Goal: Information Seeking & Learning: Find specific fact

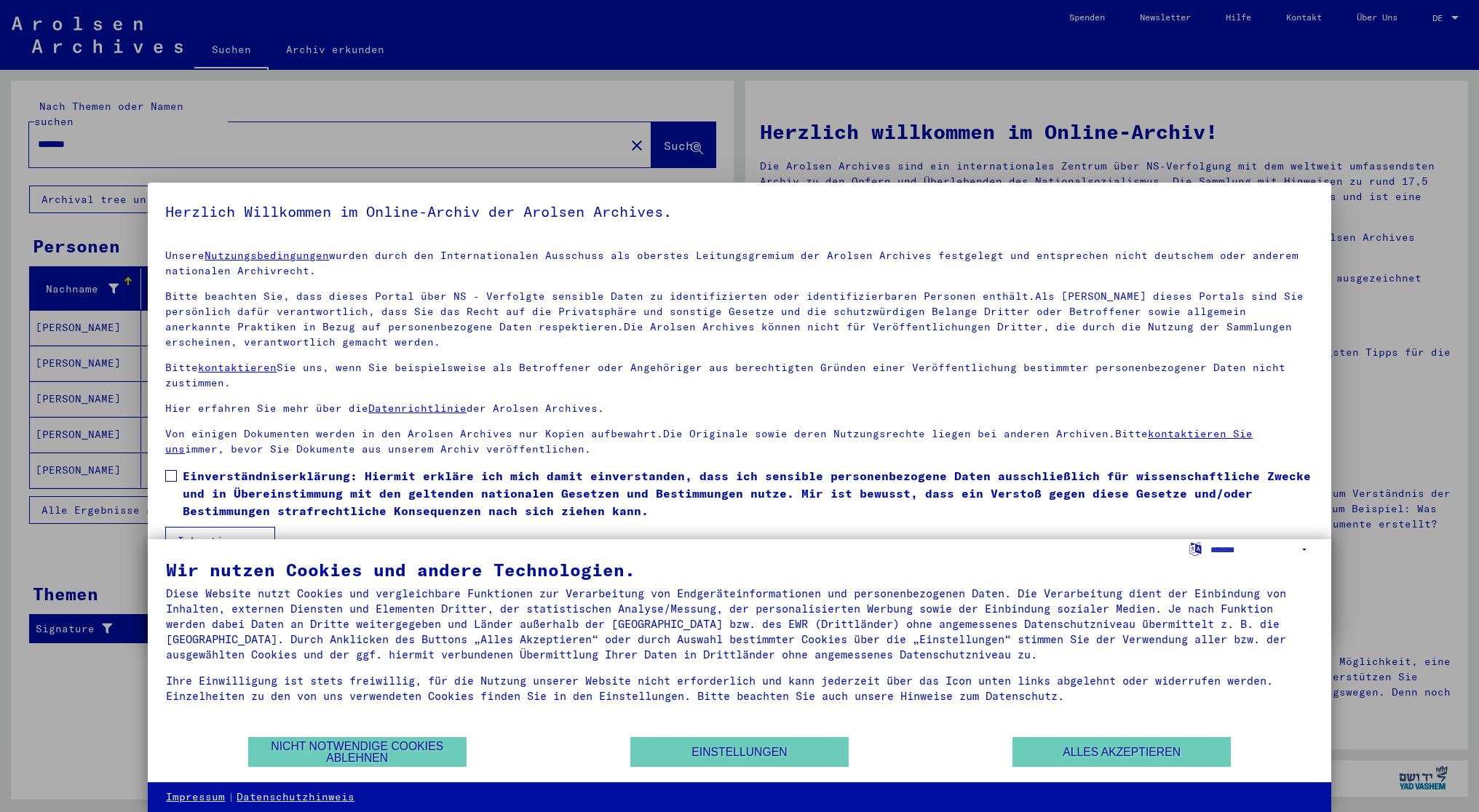
click at [1444, 18] on div at bounding box center [740, 406] width 1479 height 812
click at [1084, 749] on button "Alles akzeptieren" at bounding box center [1121, 752] width 219 height 30
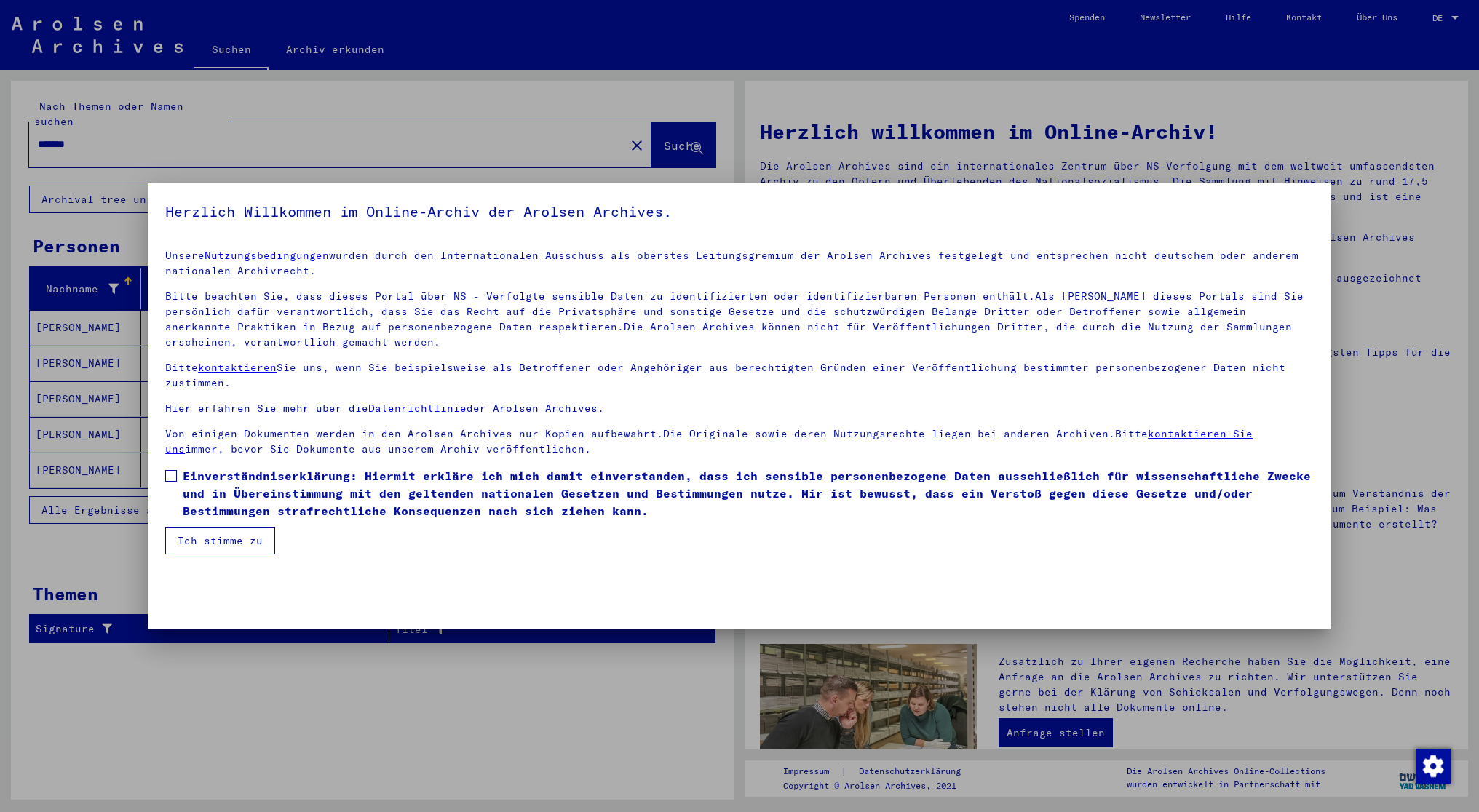
click at [167, 478] on span at bounding box center [171, 475] width 11 height 11
drag, startPoint x: 219, startPoint y: 548, endPoint x: 259, endPoint y: 545, distance: 40.1
click at [219, 547] on button "Ich stimme zu" at bounding box center [220, 540] width 110 height 28
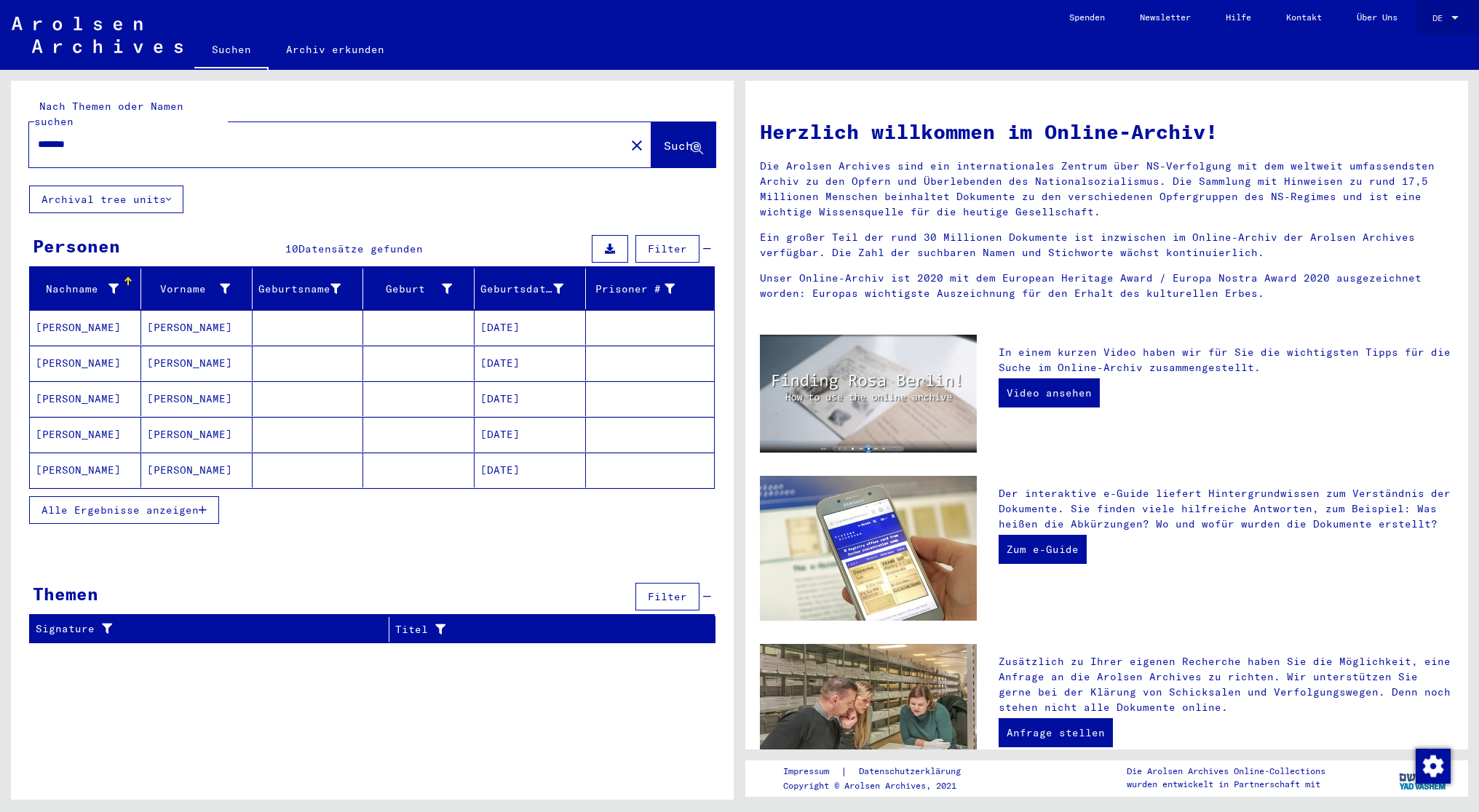
click at [1441, 14] on span "DE" at bounding box center [1440, 18] width 16 height 11
click at [1417, 25] on span "English" at bounding box center [1417, 26] width 35 height 11
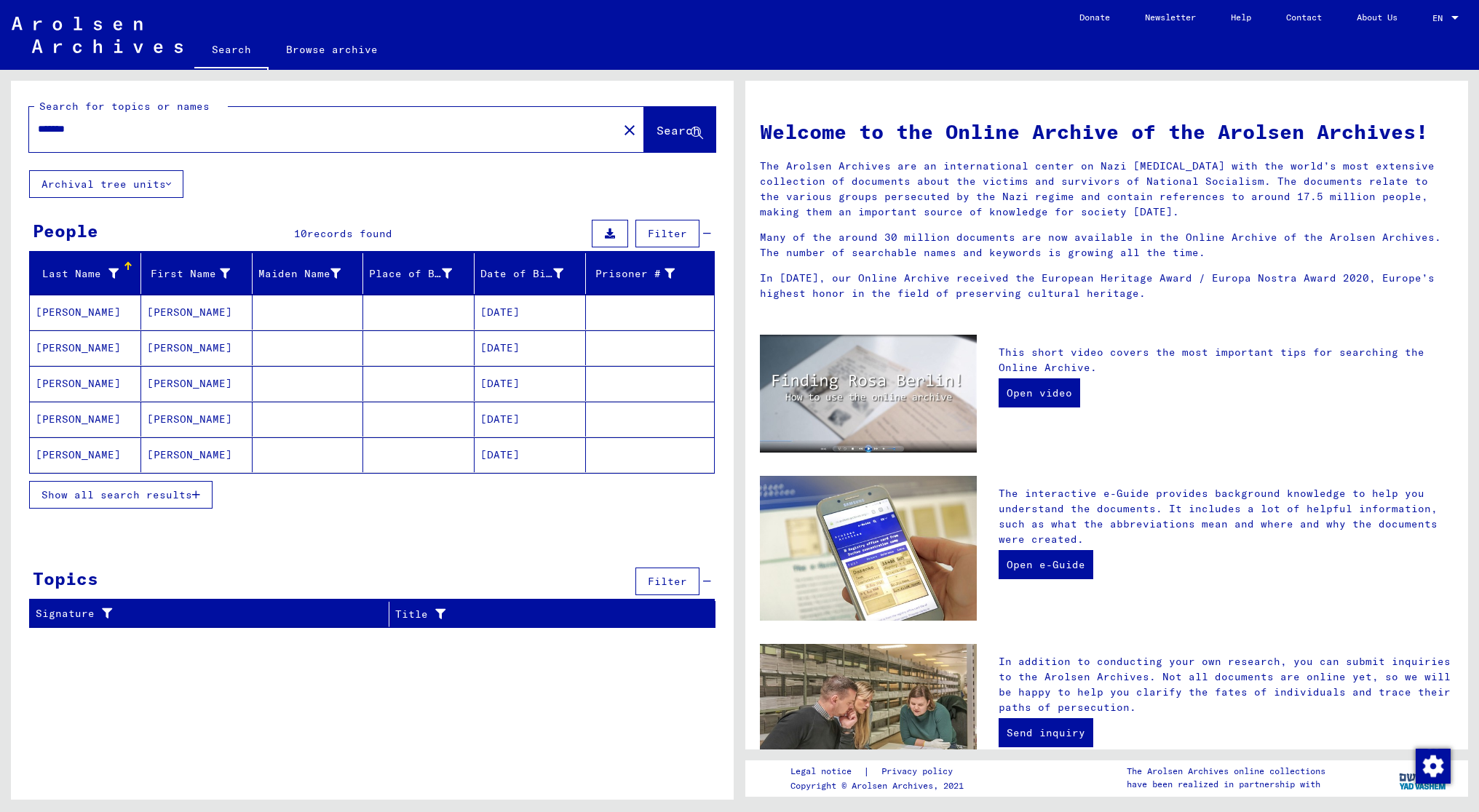
click at [523, 307] on mat-cell "[DATE]" at bounding box center [530, 312] width 111 height 35
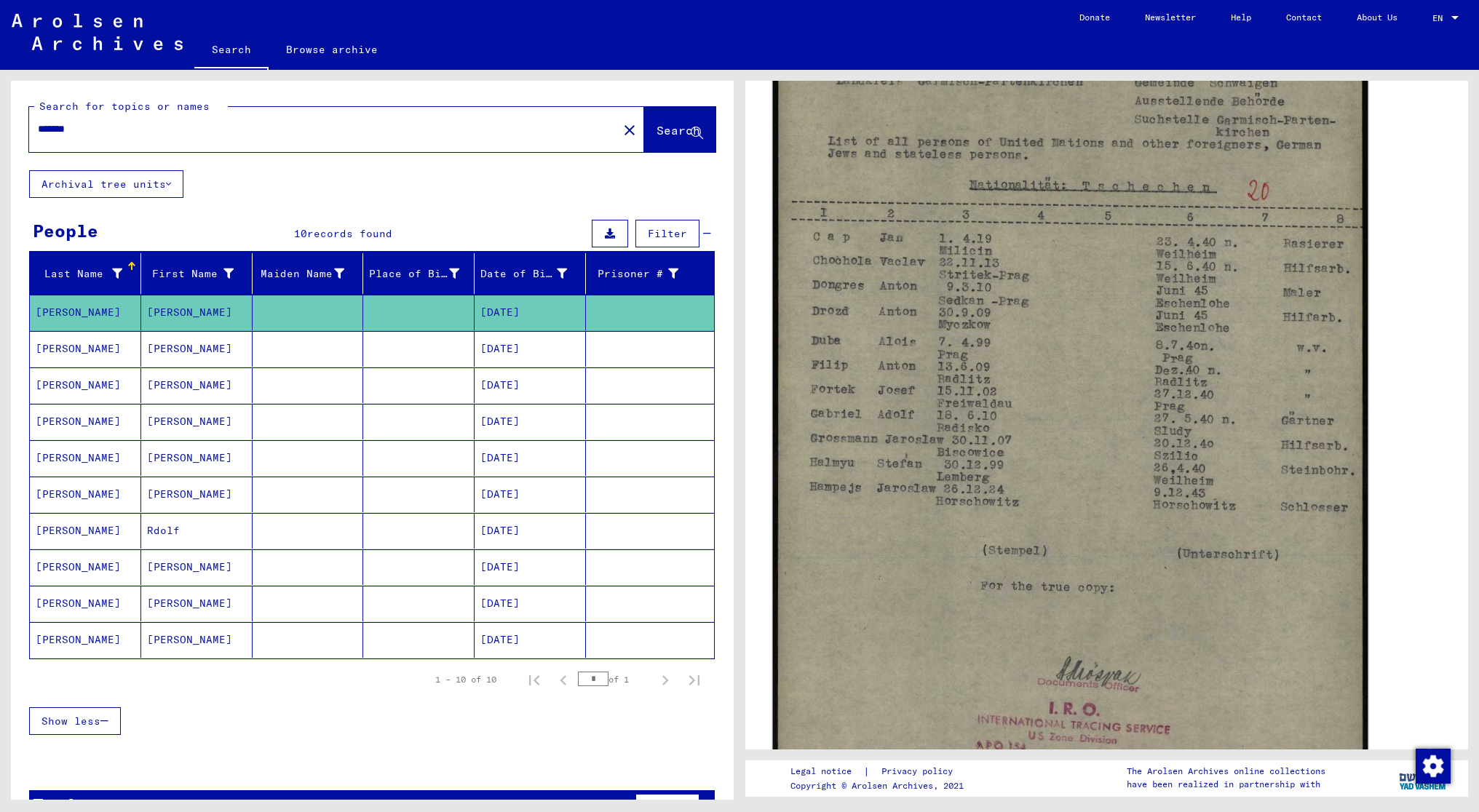
scroll to position [219, 0]
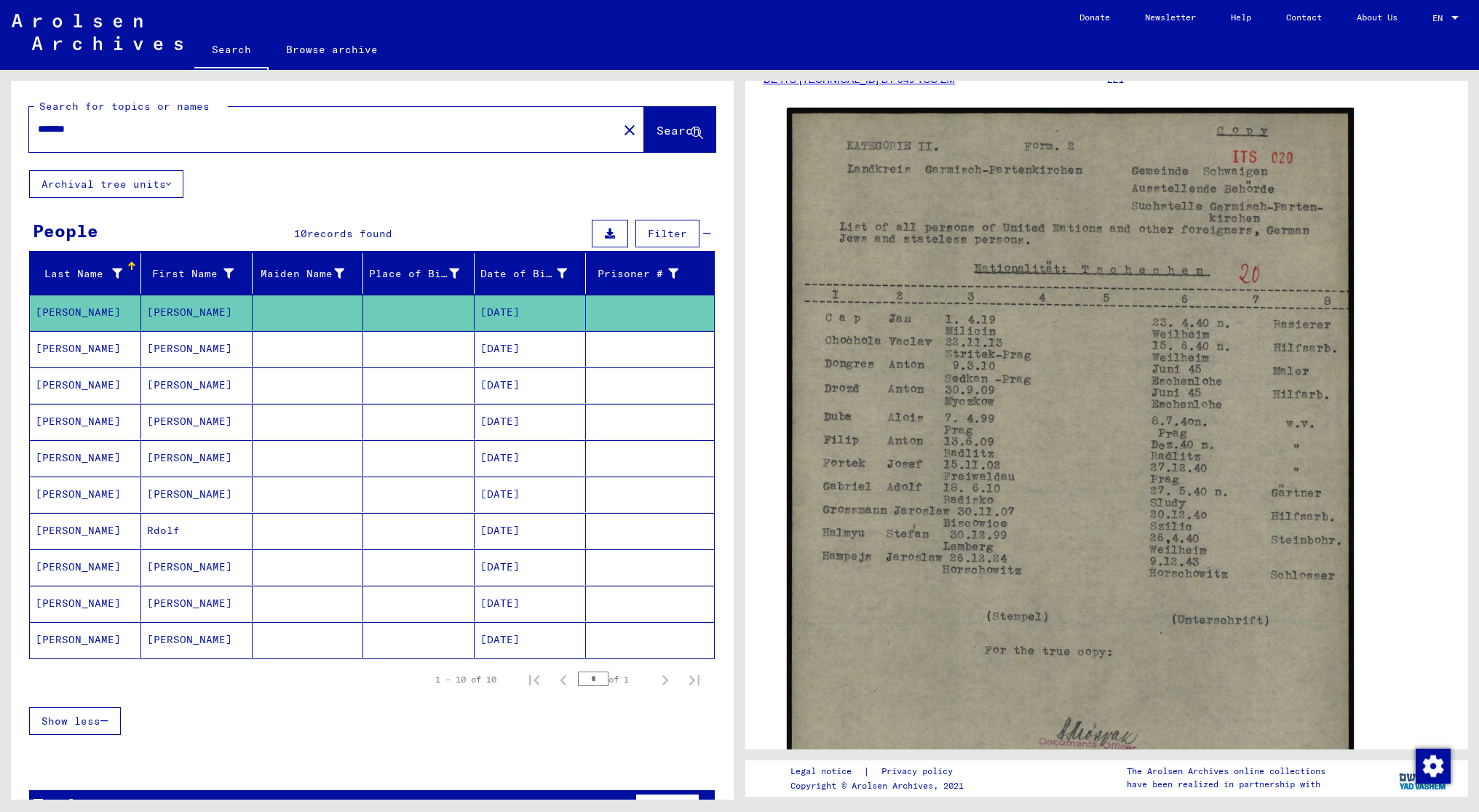
click at [175, 357] on mat-cell "[PERSON_NAME]" at bounding box center [197, 349] width 111 height 35
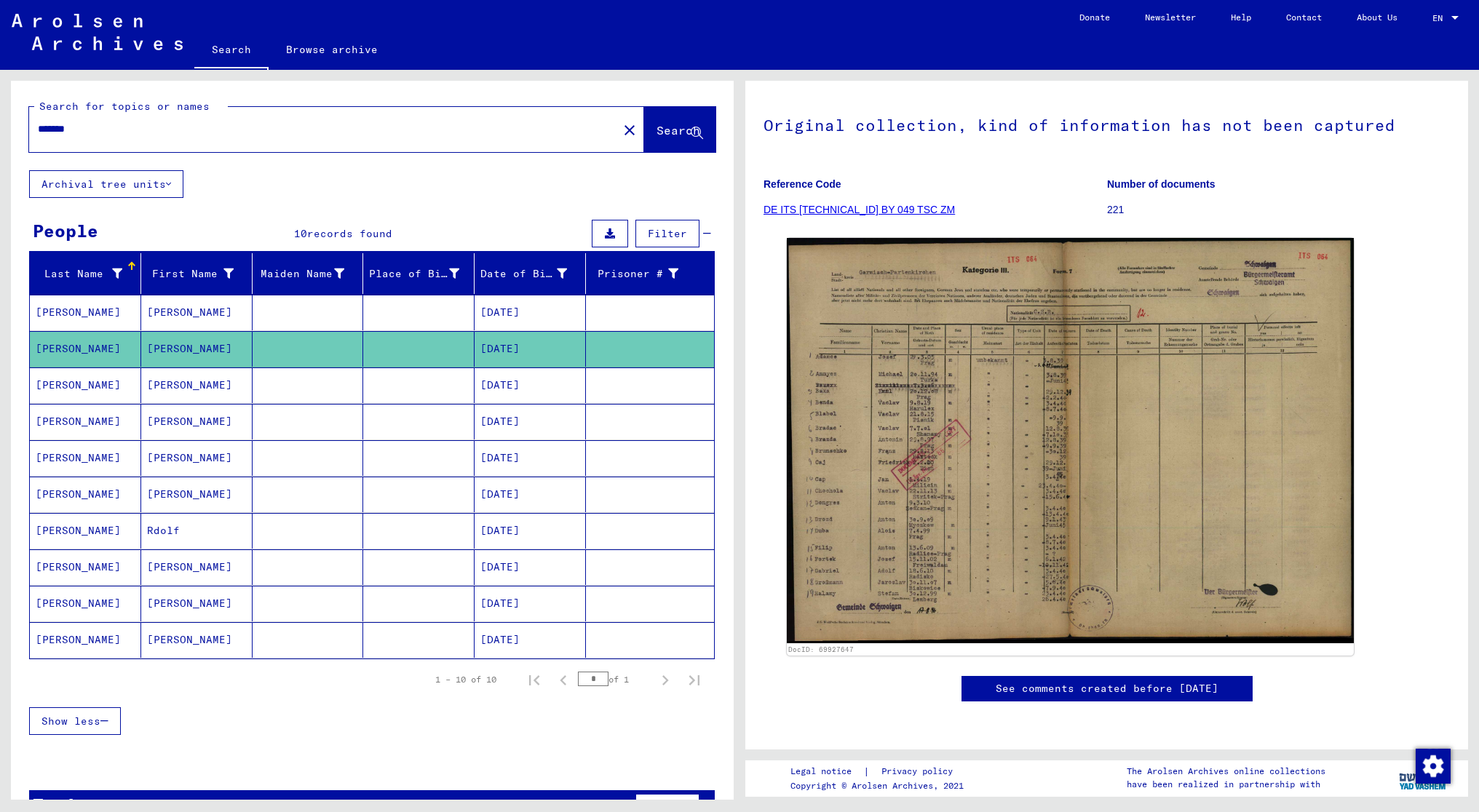
scroll to position [291, 0]
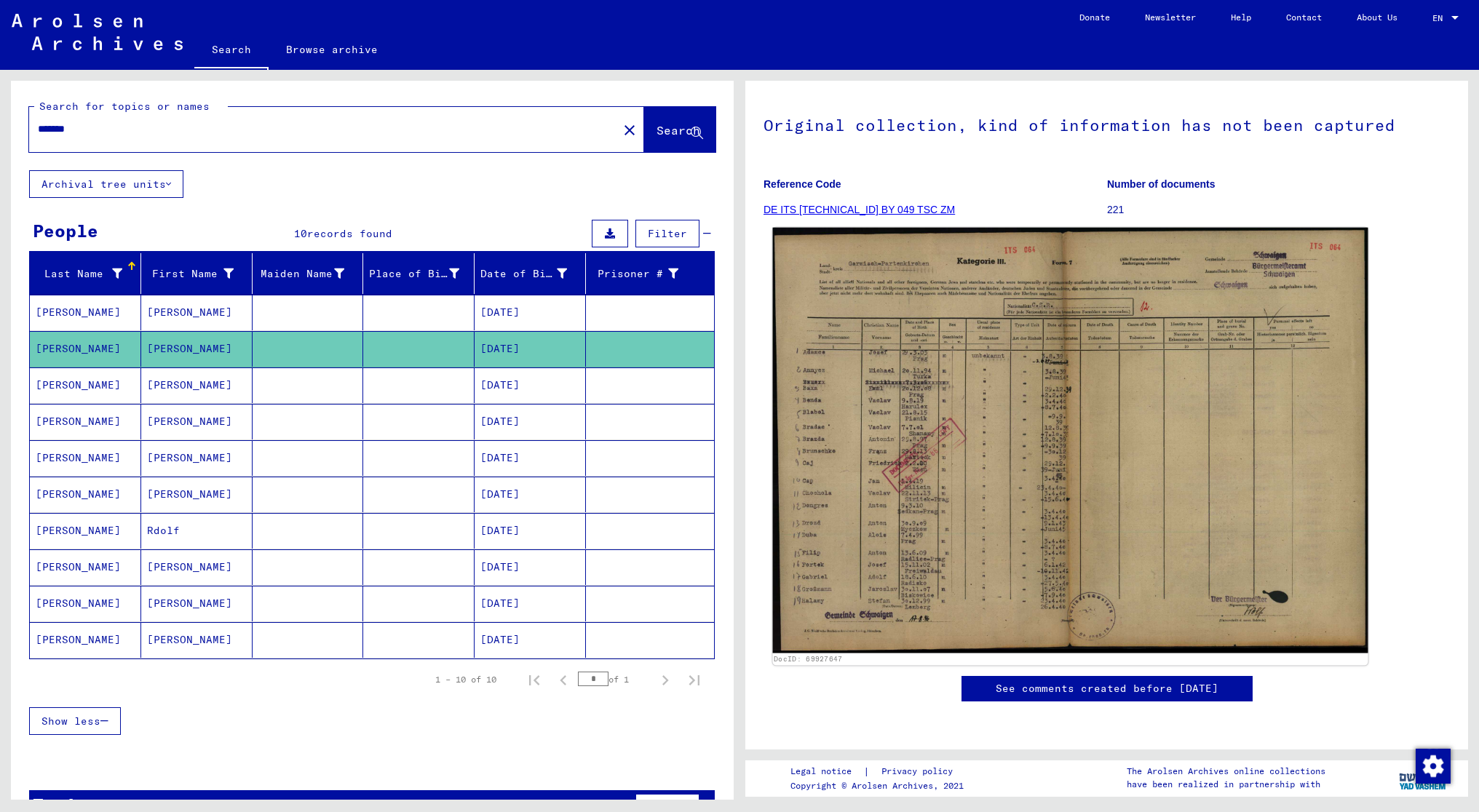
click at [906, 270] on img at bounding box center [1070, 440] width 595 height 426
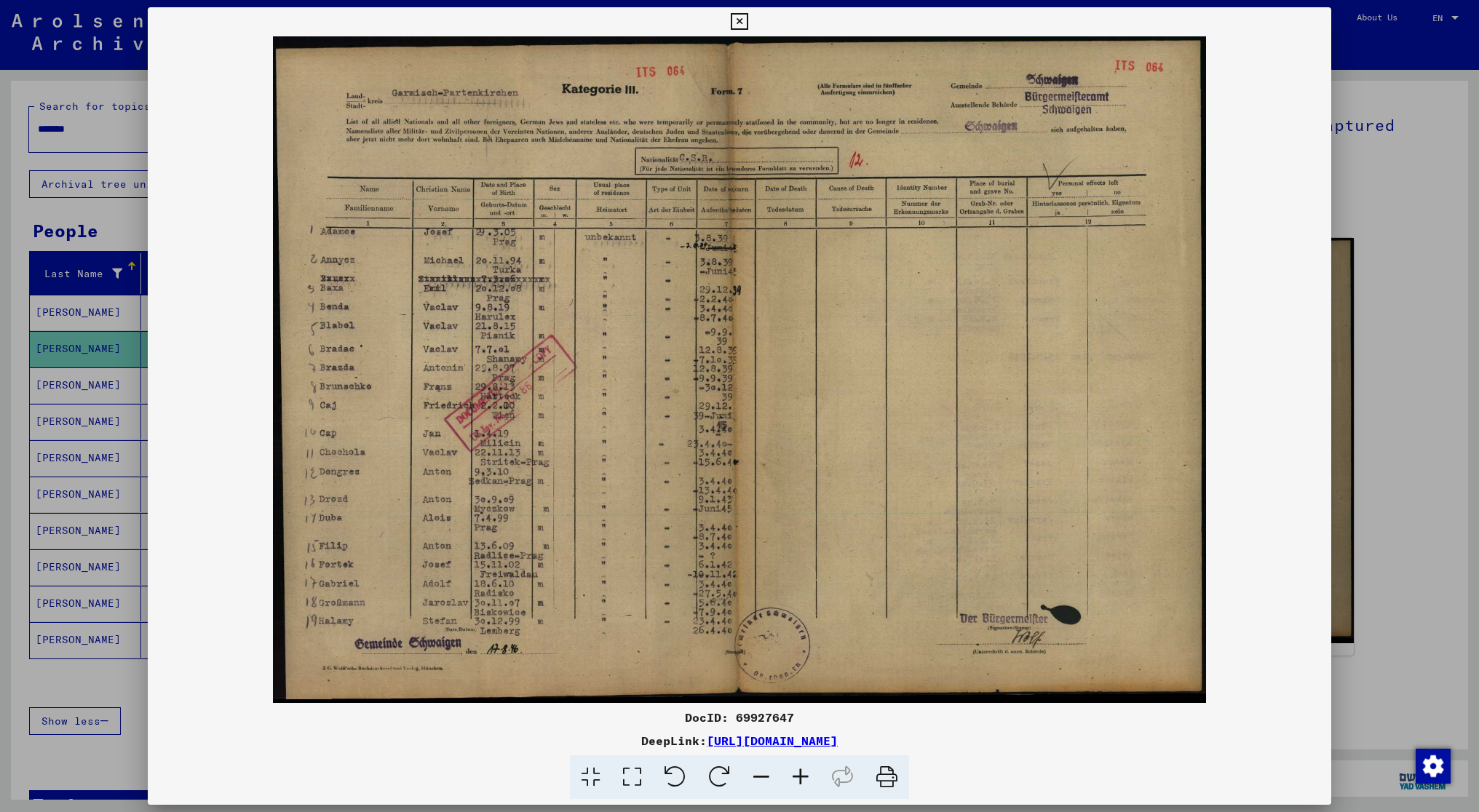
click at [1370, 56] on div at bounding box center [740, 406] width 1479 height 812
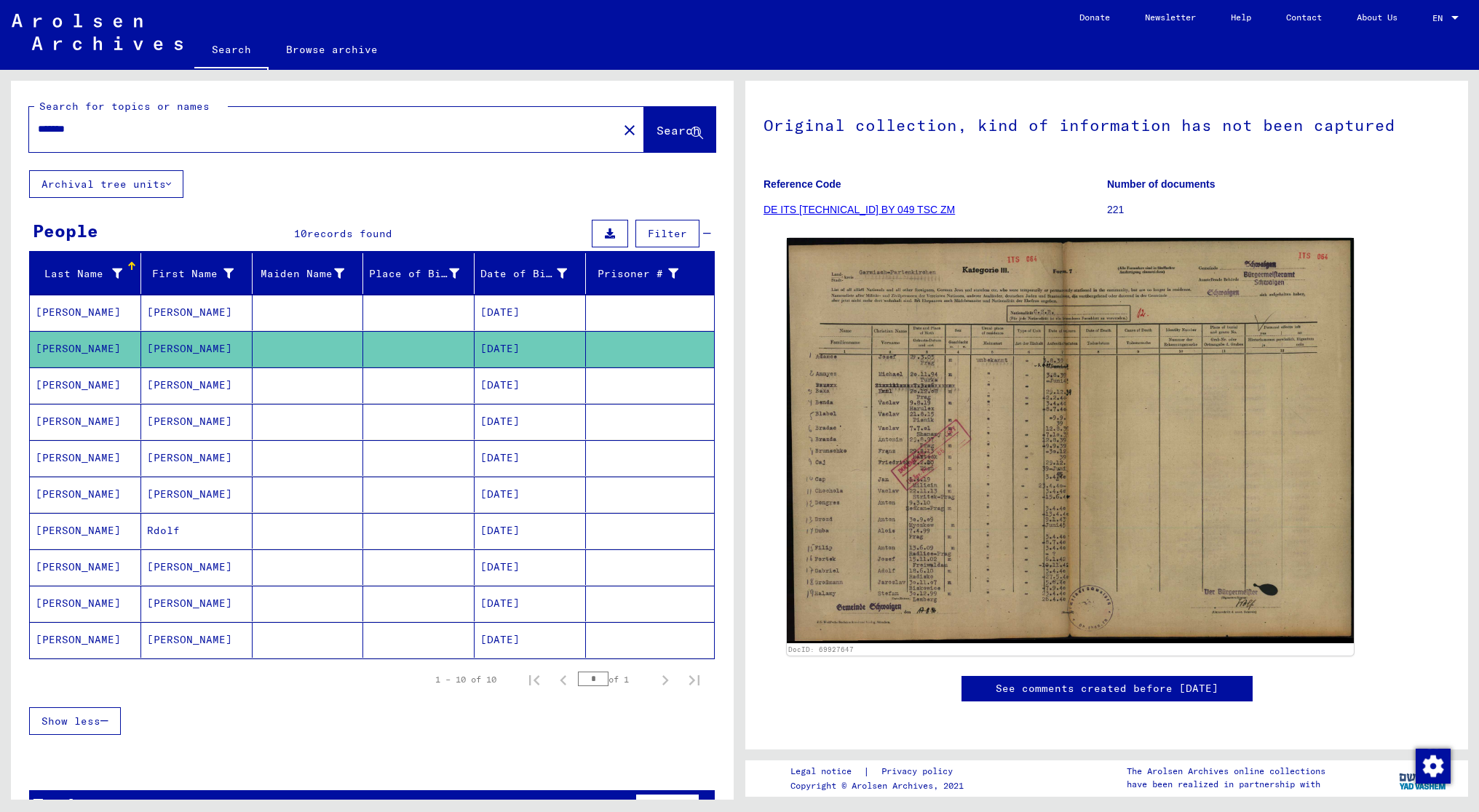
click at [162, 395] on mat-cell "[PERSON_NAME]" at bounding box center [197, 385] width 111 height 35
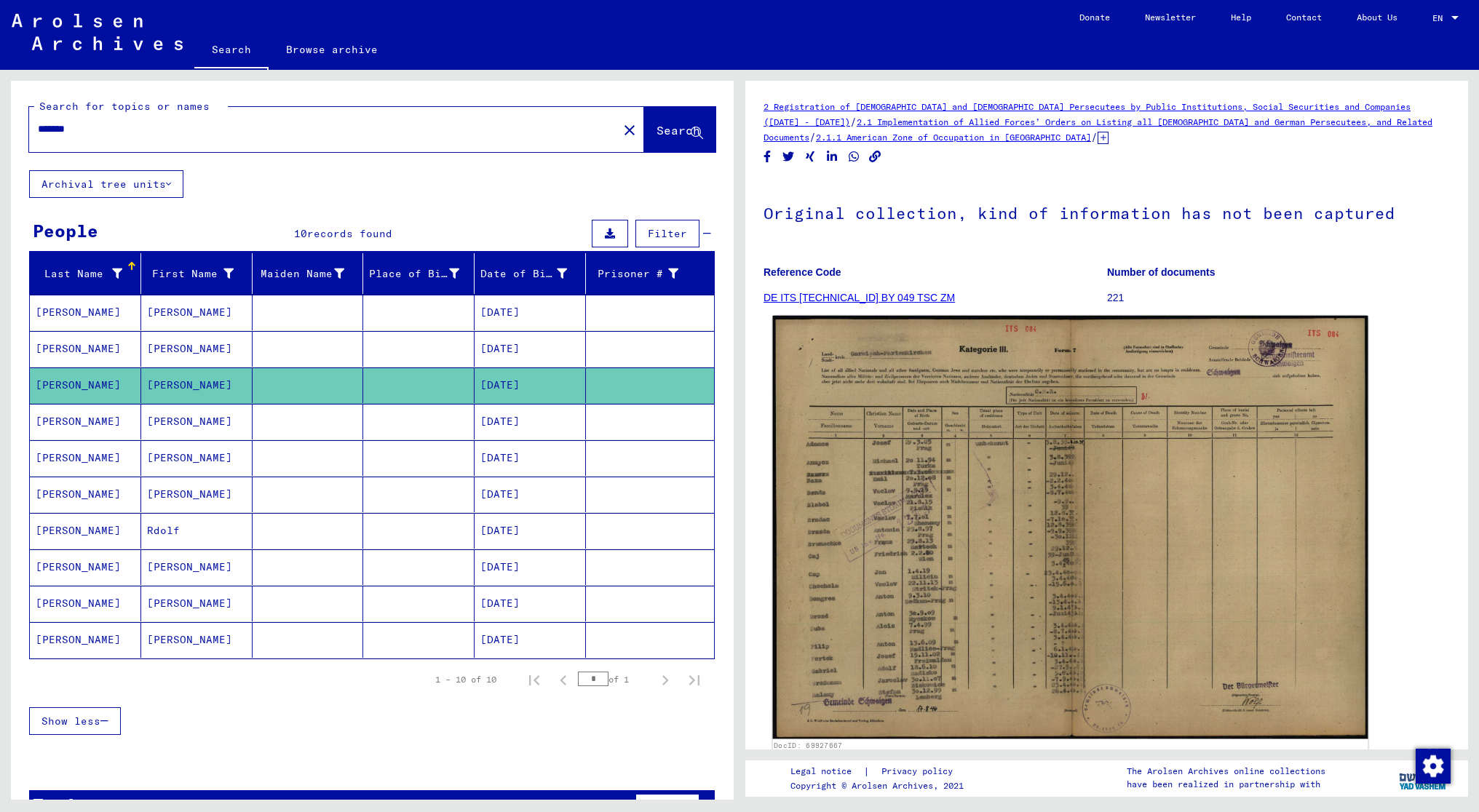
click at [966, 467] on img at bounding box center [1070, 527] width 595 height 424
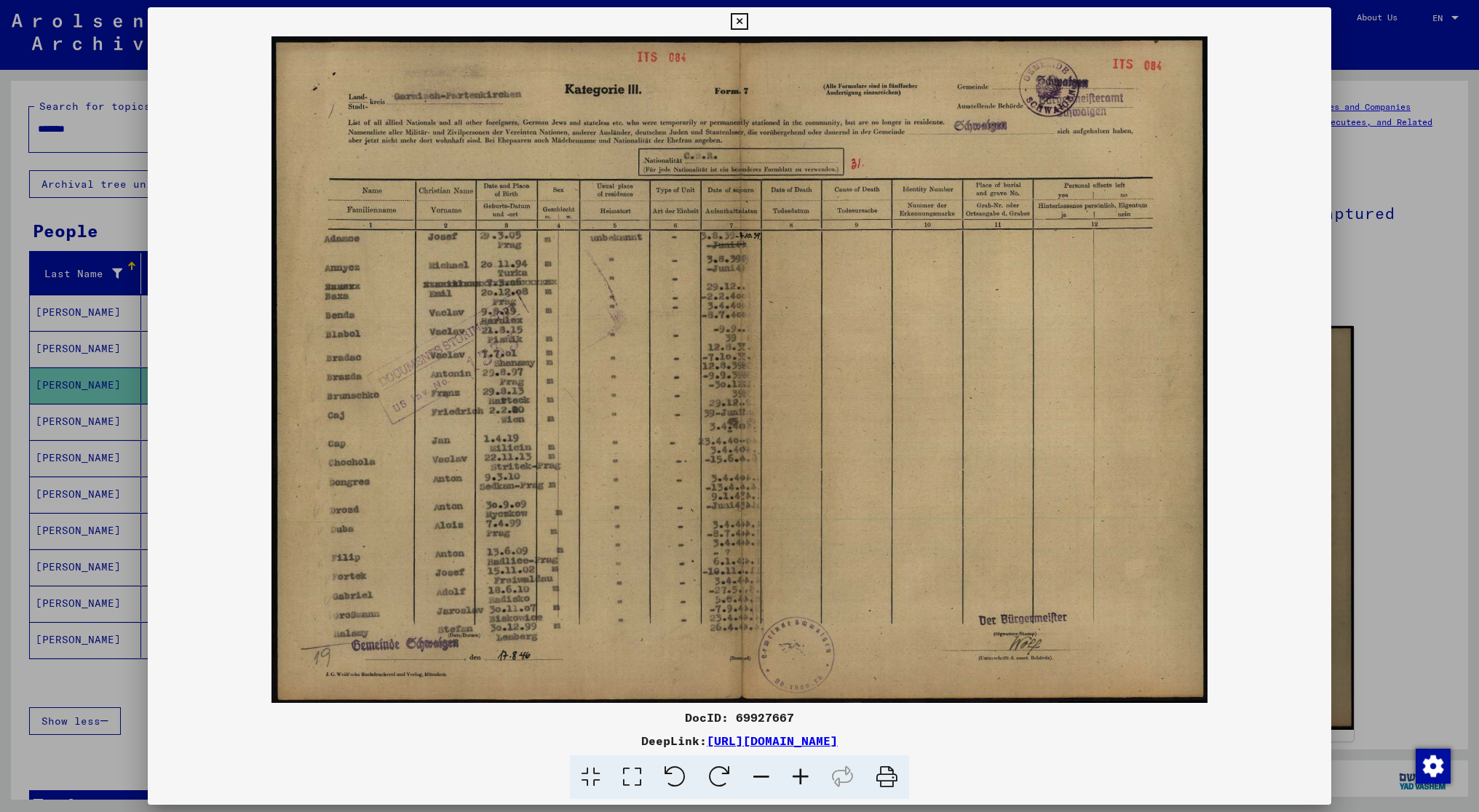
click at [801, 772] on icon at bounding box center [800, 777] width 39 height 44
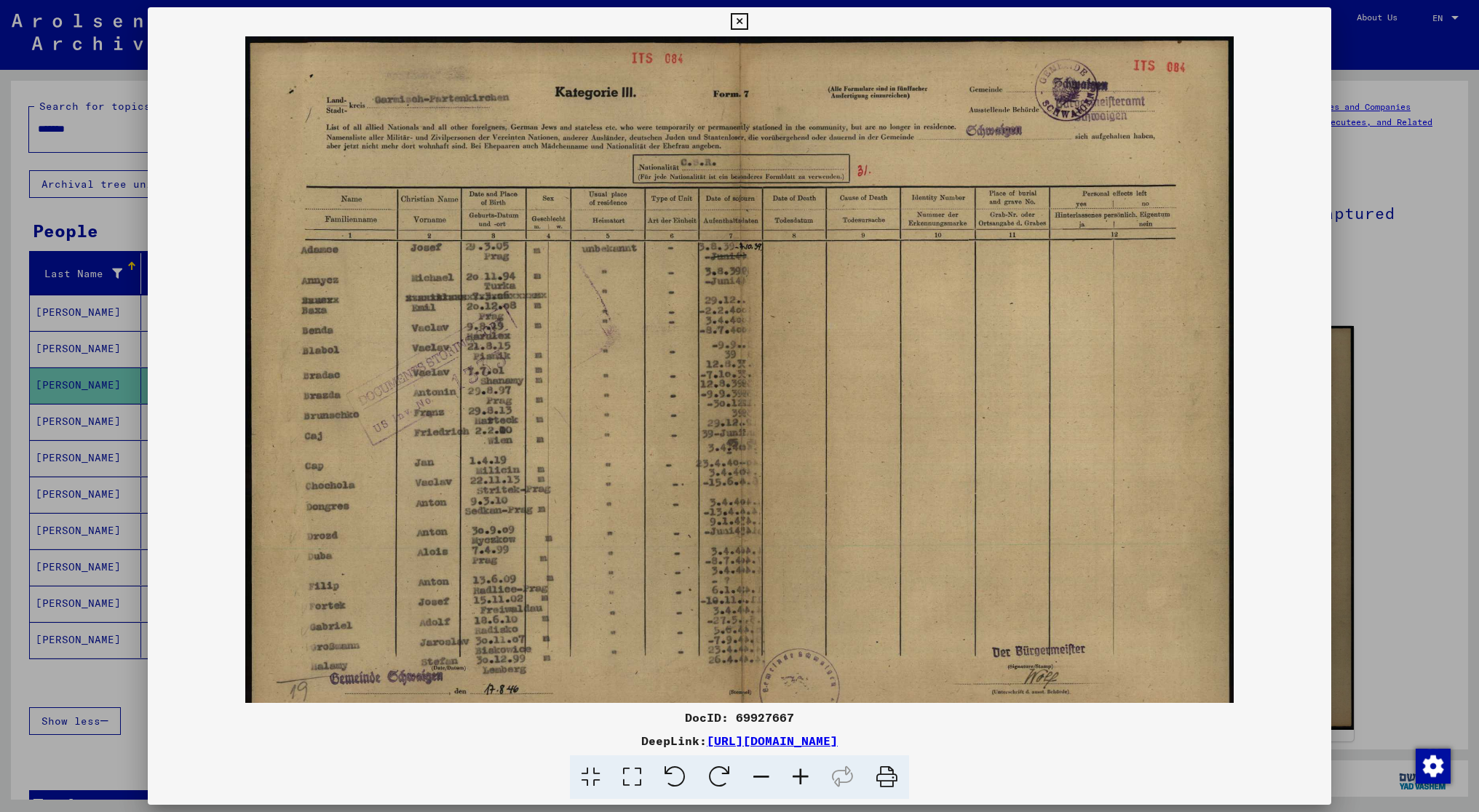
click at [801, 772] on icon at bounding box center [800, 777] width 39 height 44
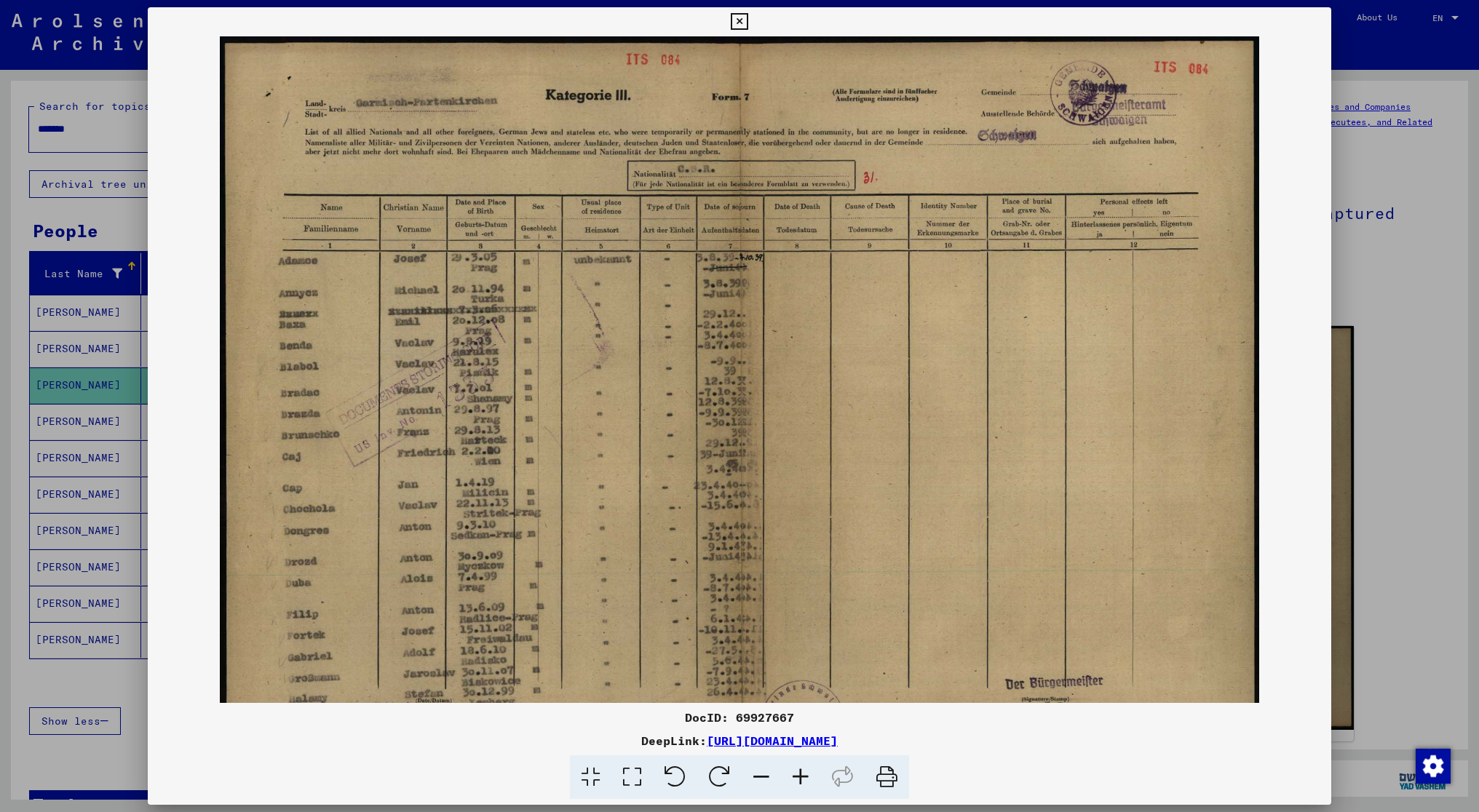
click at [801, 772] on icon at bounding box center [800, 777] width 39 height 44
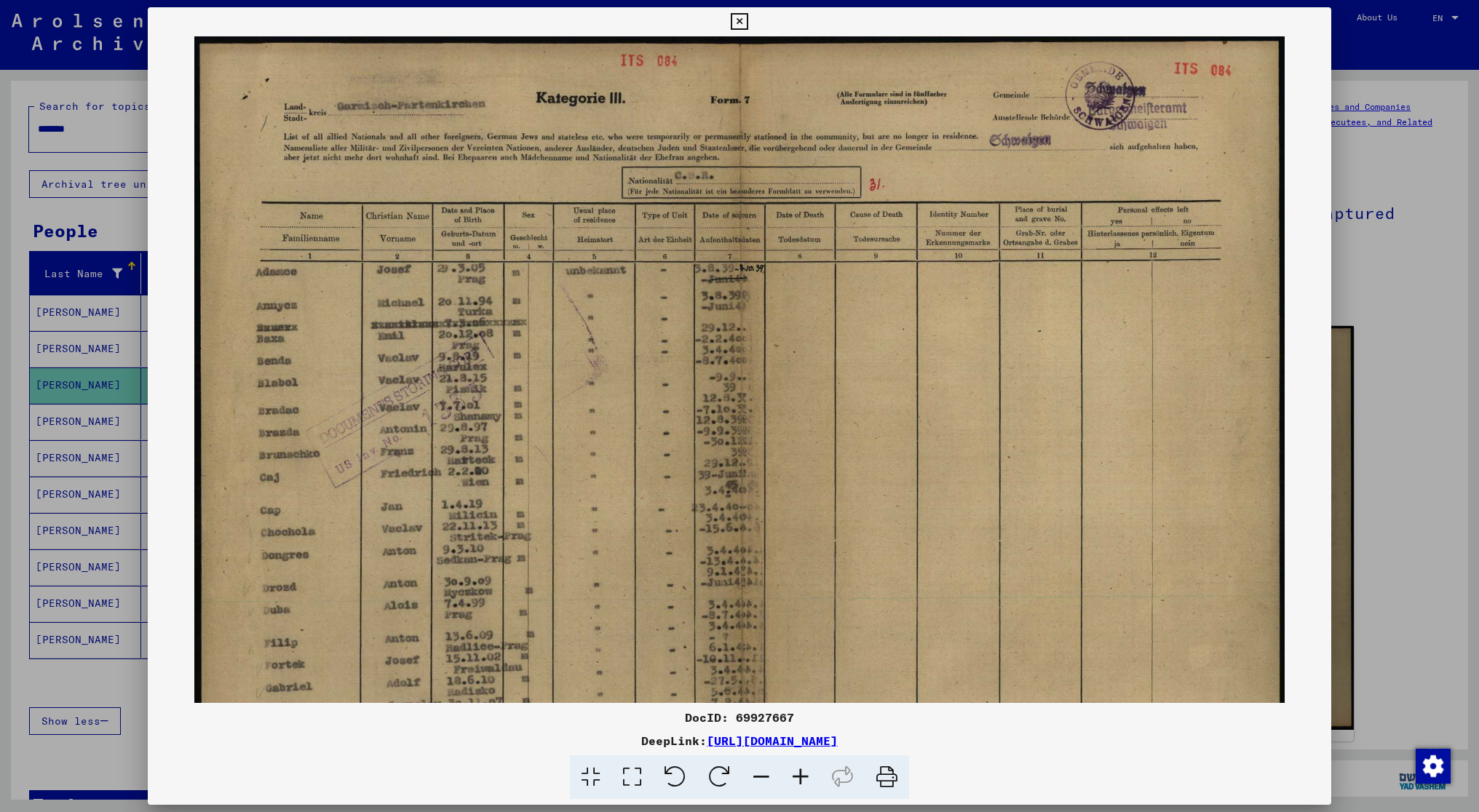
click at [801, 772] on icon at bounding box center [800, 777] width 39 height 44
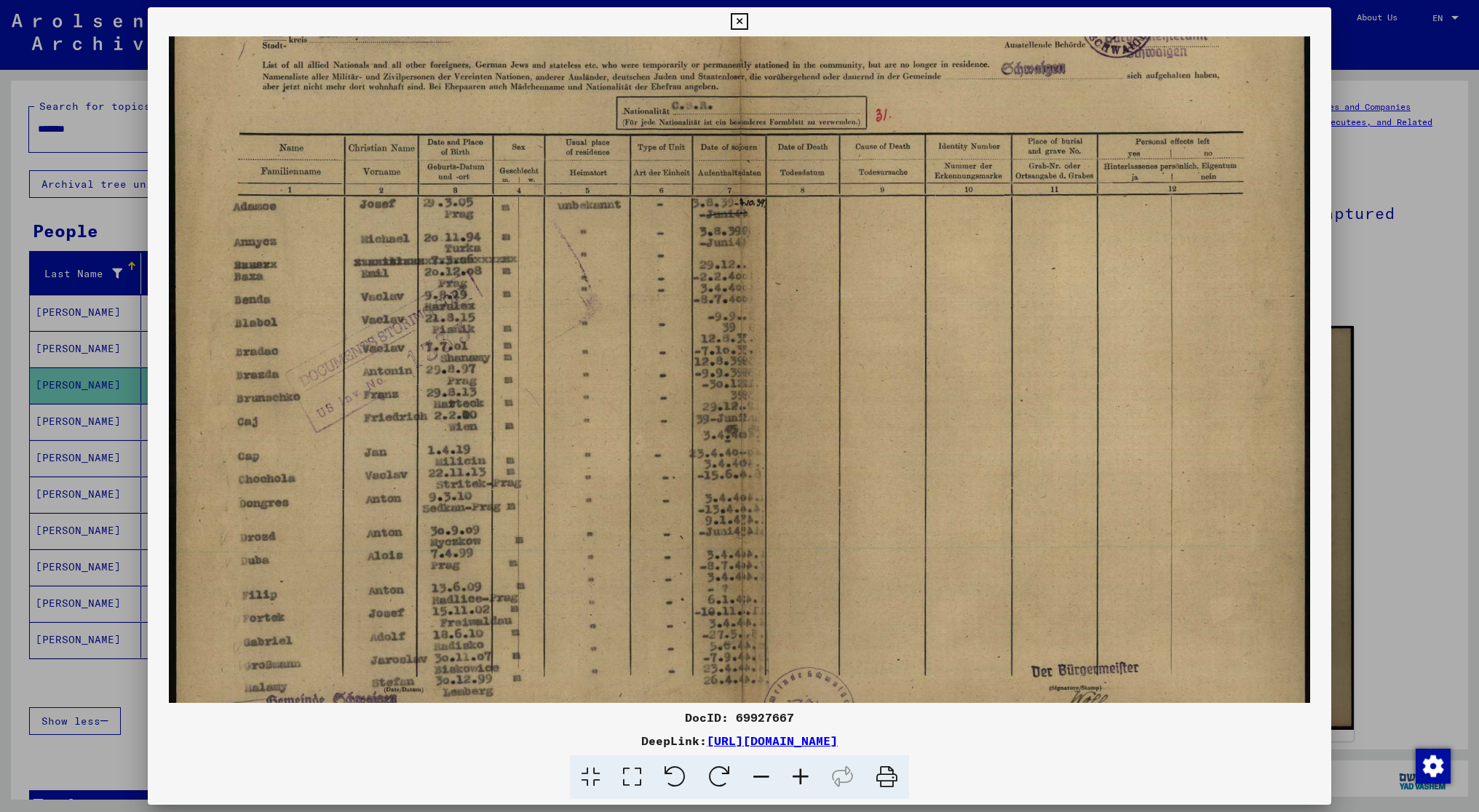
scroll to position [146, 0]
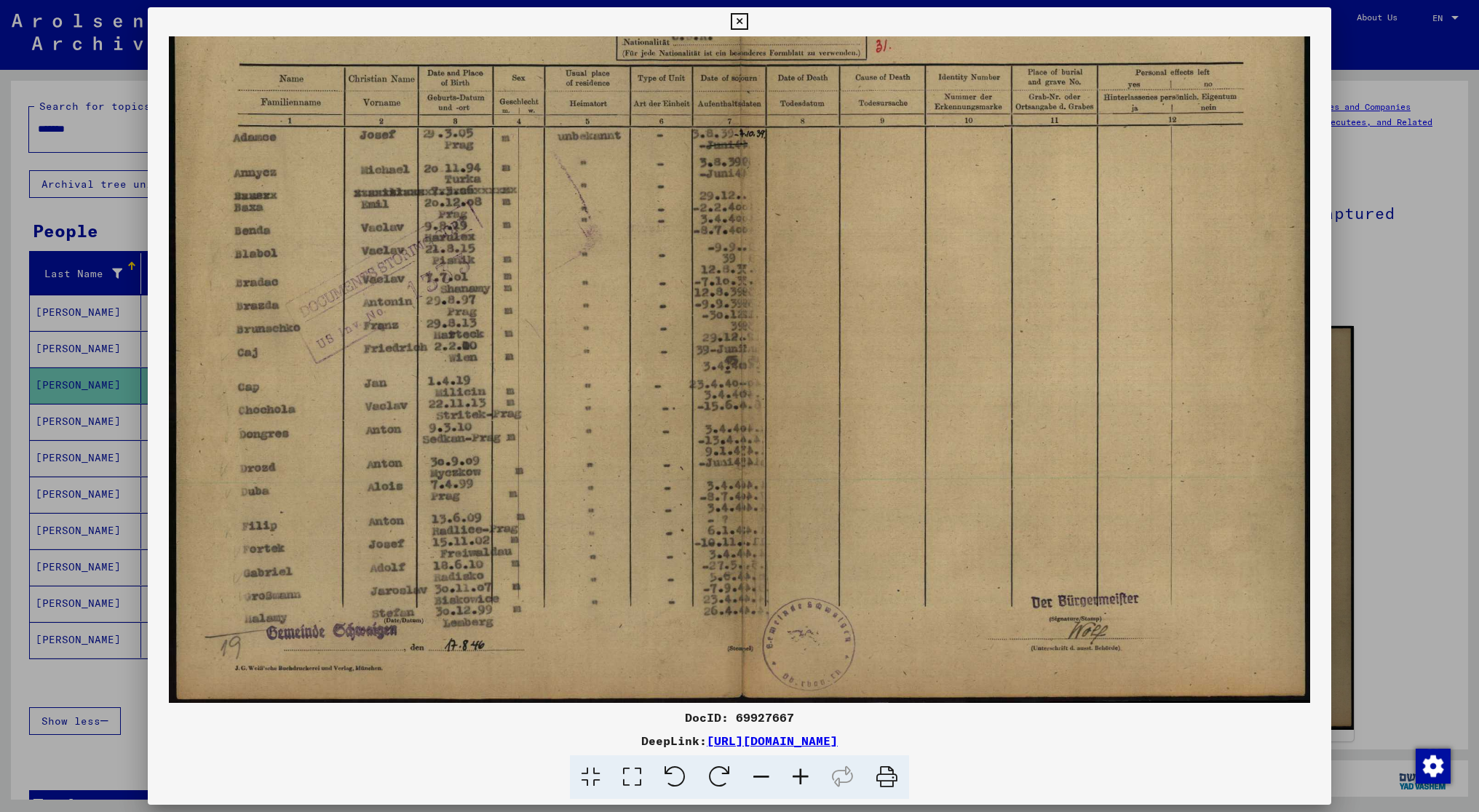
drag, startPoint x: 325, startPoint y: 526, endPoint x: 376, endPoint y: 312, distance: 220.0
click at [376, 312] on img at bounding box center [740, 297] width 1141 height 812
click at [755, 772] on icon at bounding box center [761, 777] width 39 height 44
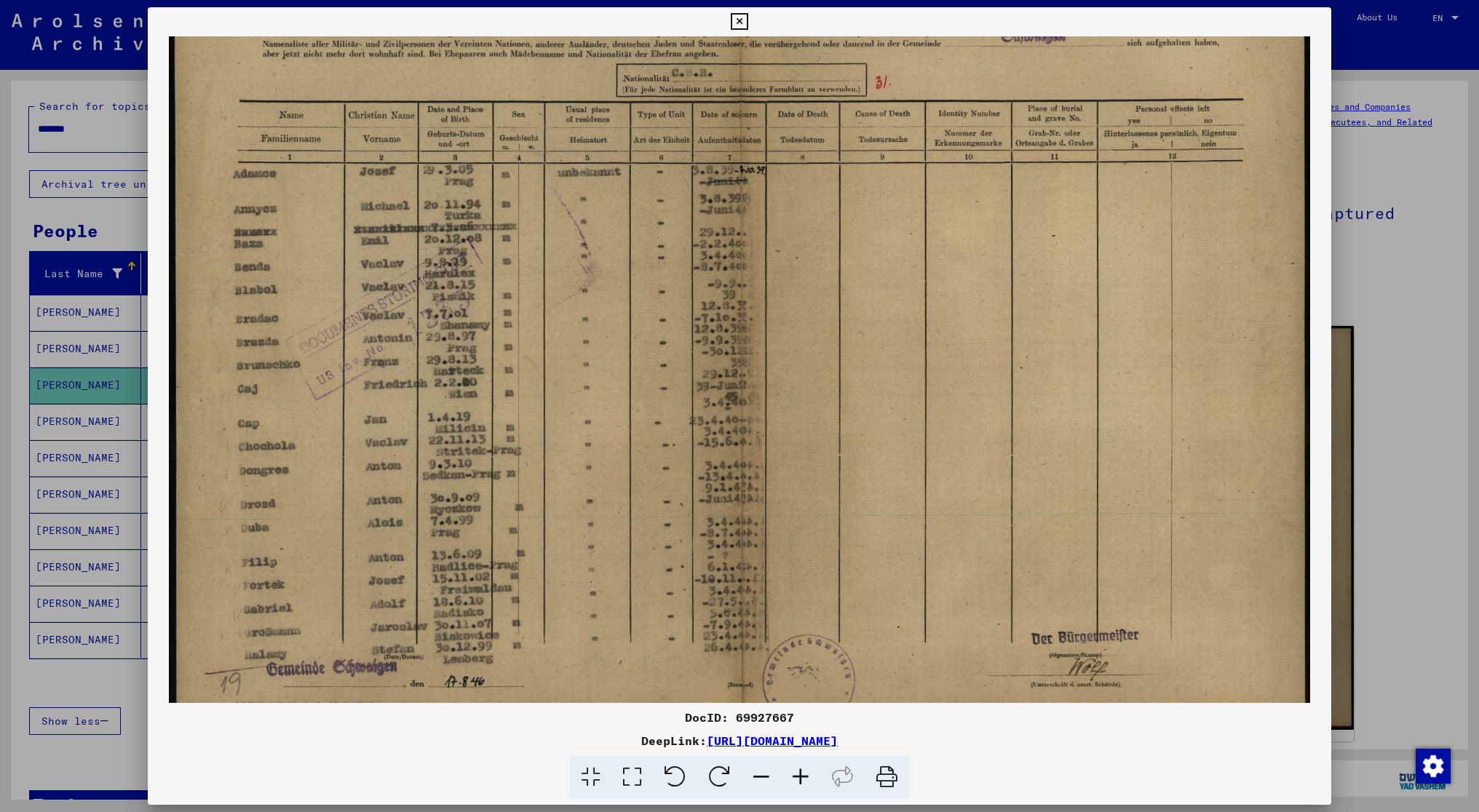
click at [755, 772] on icon at bounding box center [761, 777] width 39 height 44
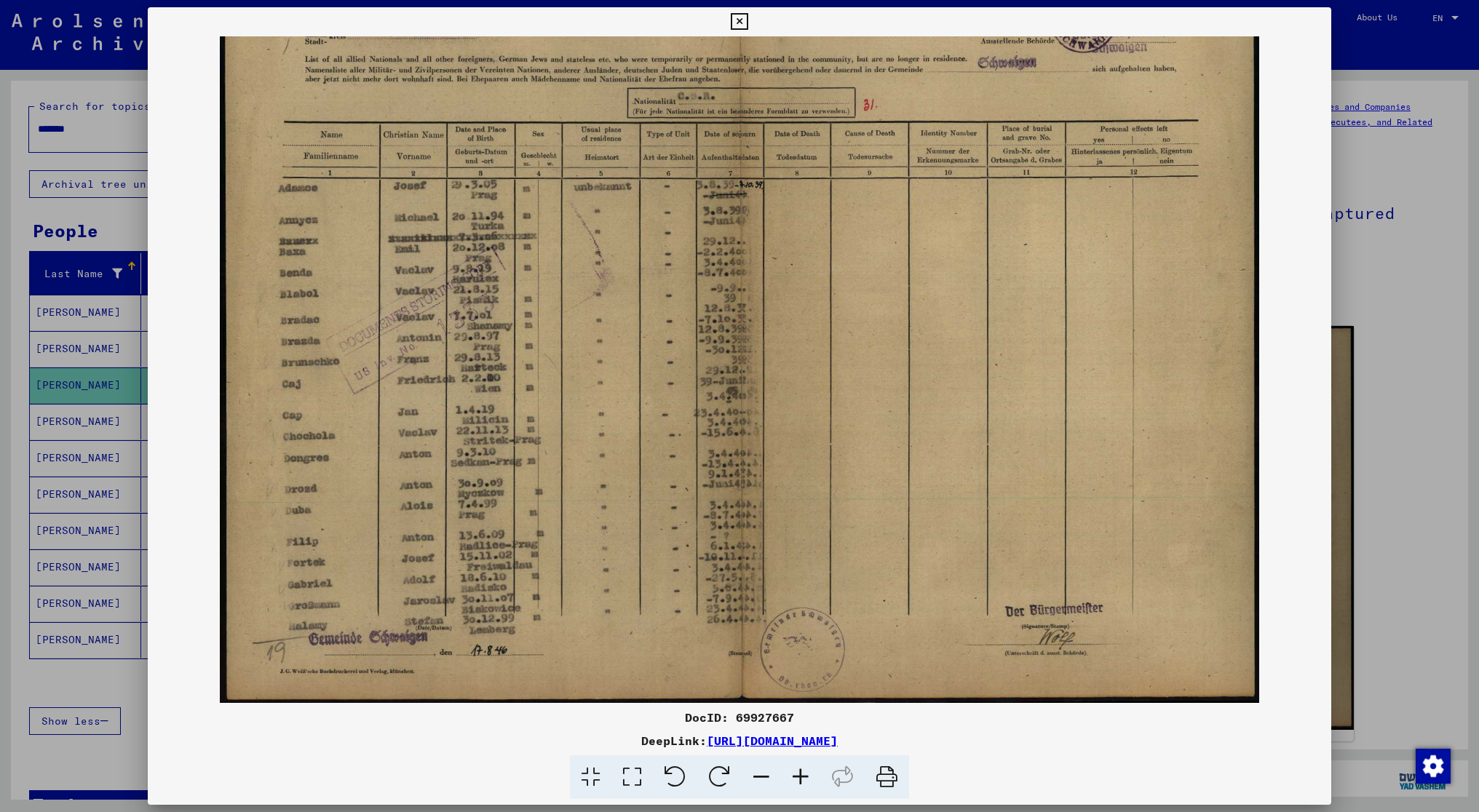
click at [755, 772] on icon at bounding box center [761, 777] width 39 height 44
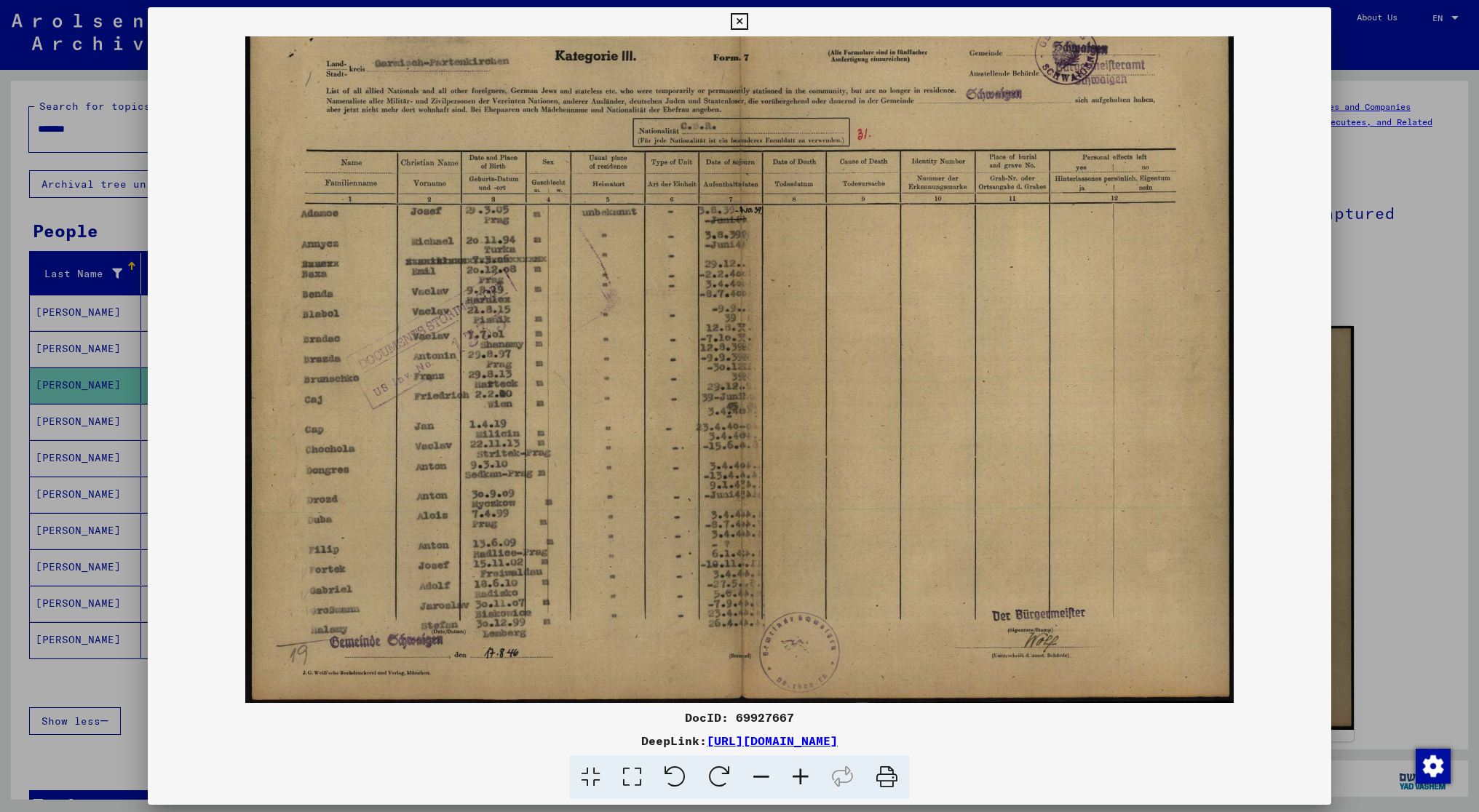
click at [796, 771] on icon at bounding box center [800, 777] width 39 height 44
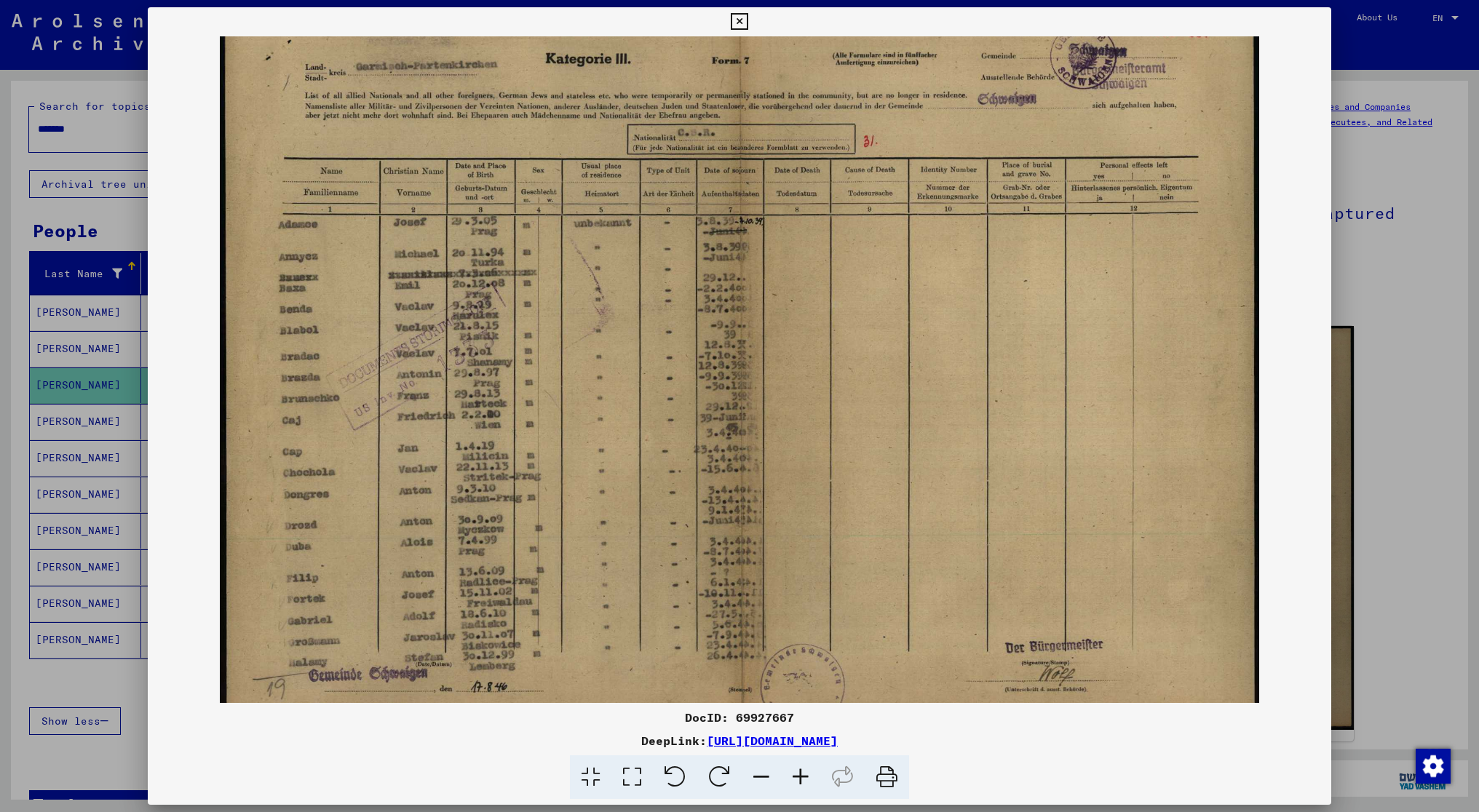
click at [796, 771] on icon at bounding box center [800, 777] width 39 height 44
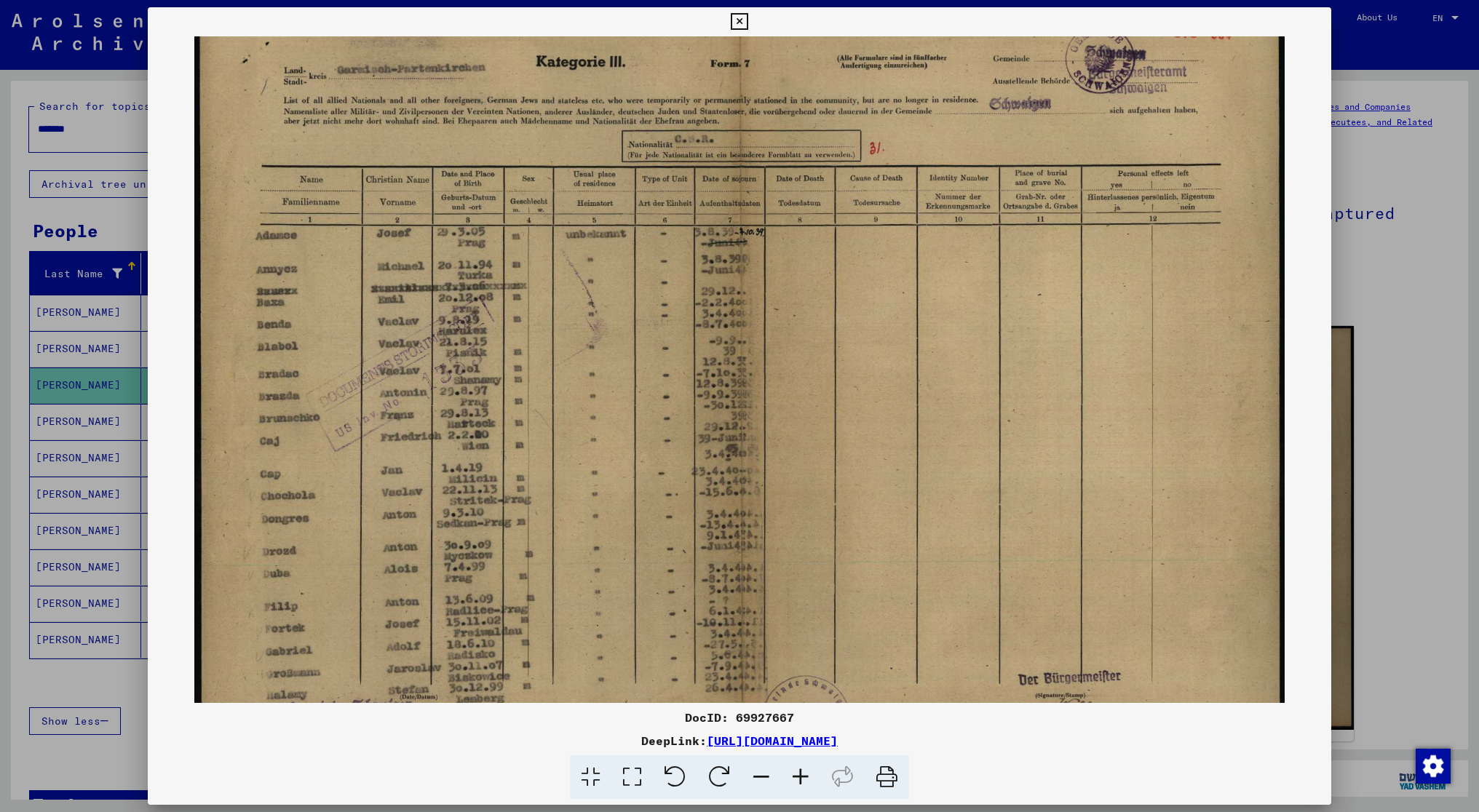
click at [796, 771] on icon at bounding box center [800, 777] width 39 height 44
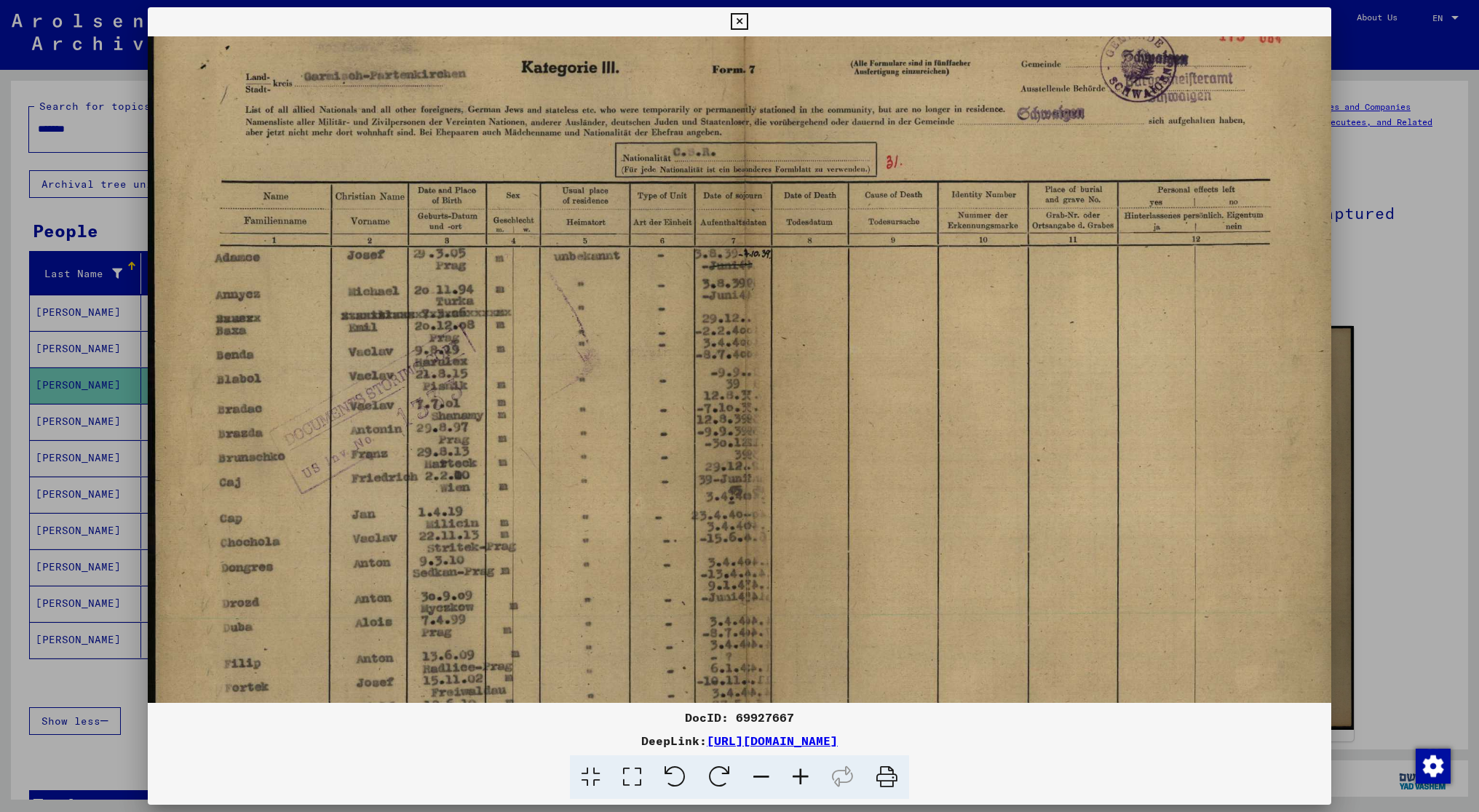
click at [796, 771] on icon at bounding box center [800, 777] width 39 height 44
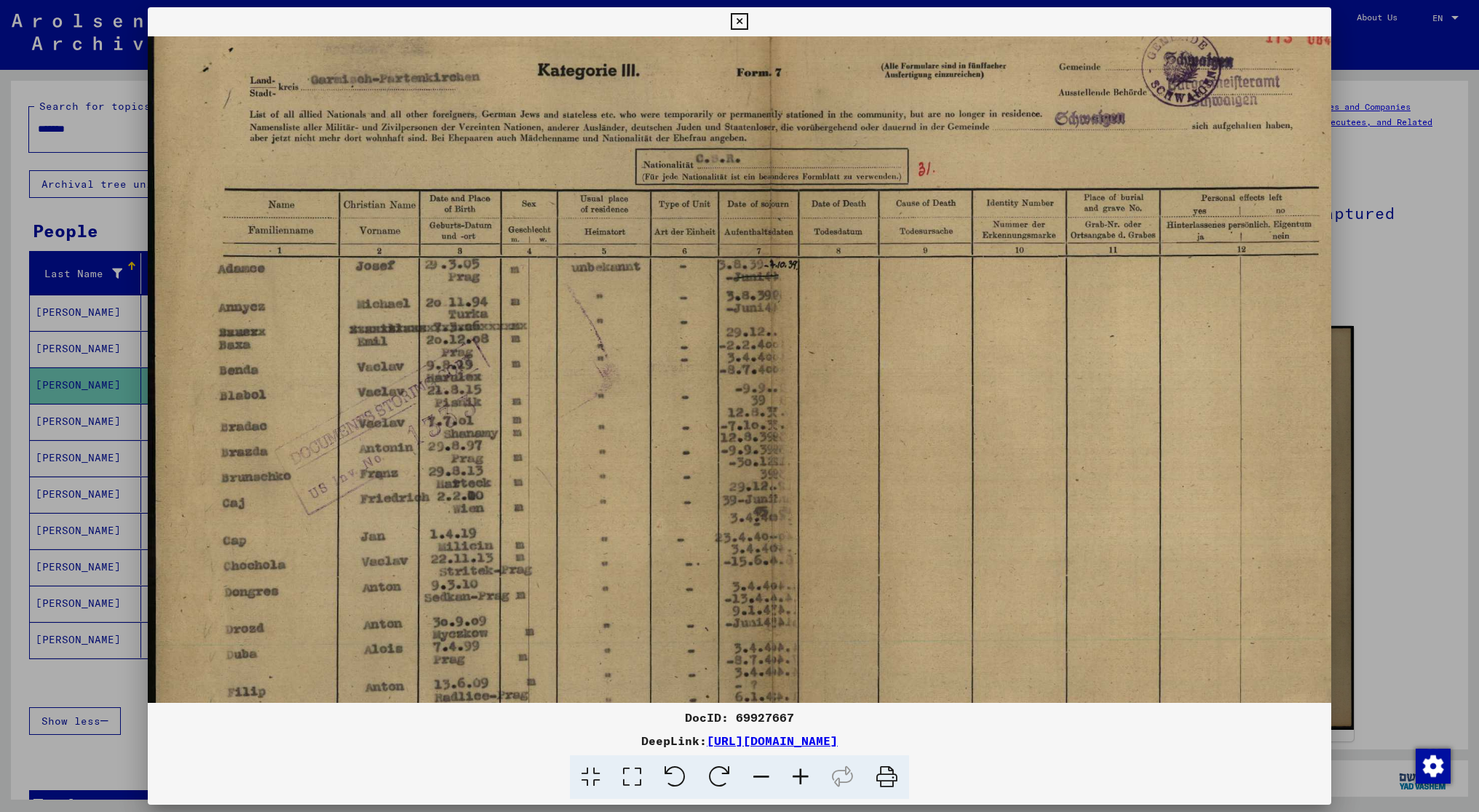
click at [796, 771] on icon at bounding box center [800, 777] width 39 height 44
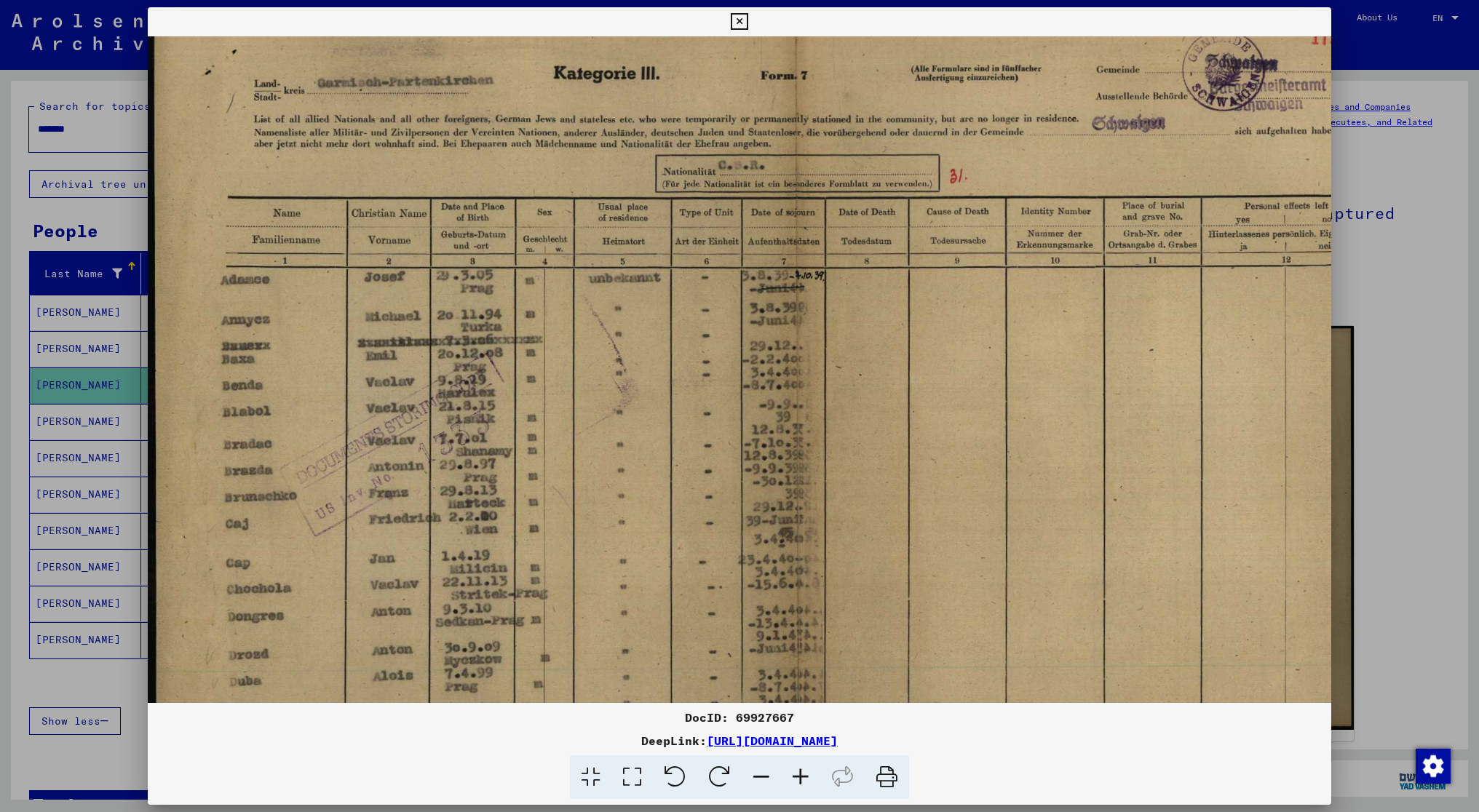
click at [1401, 305] on div at bounding box center [740, 406] width 1479 height 812
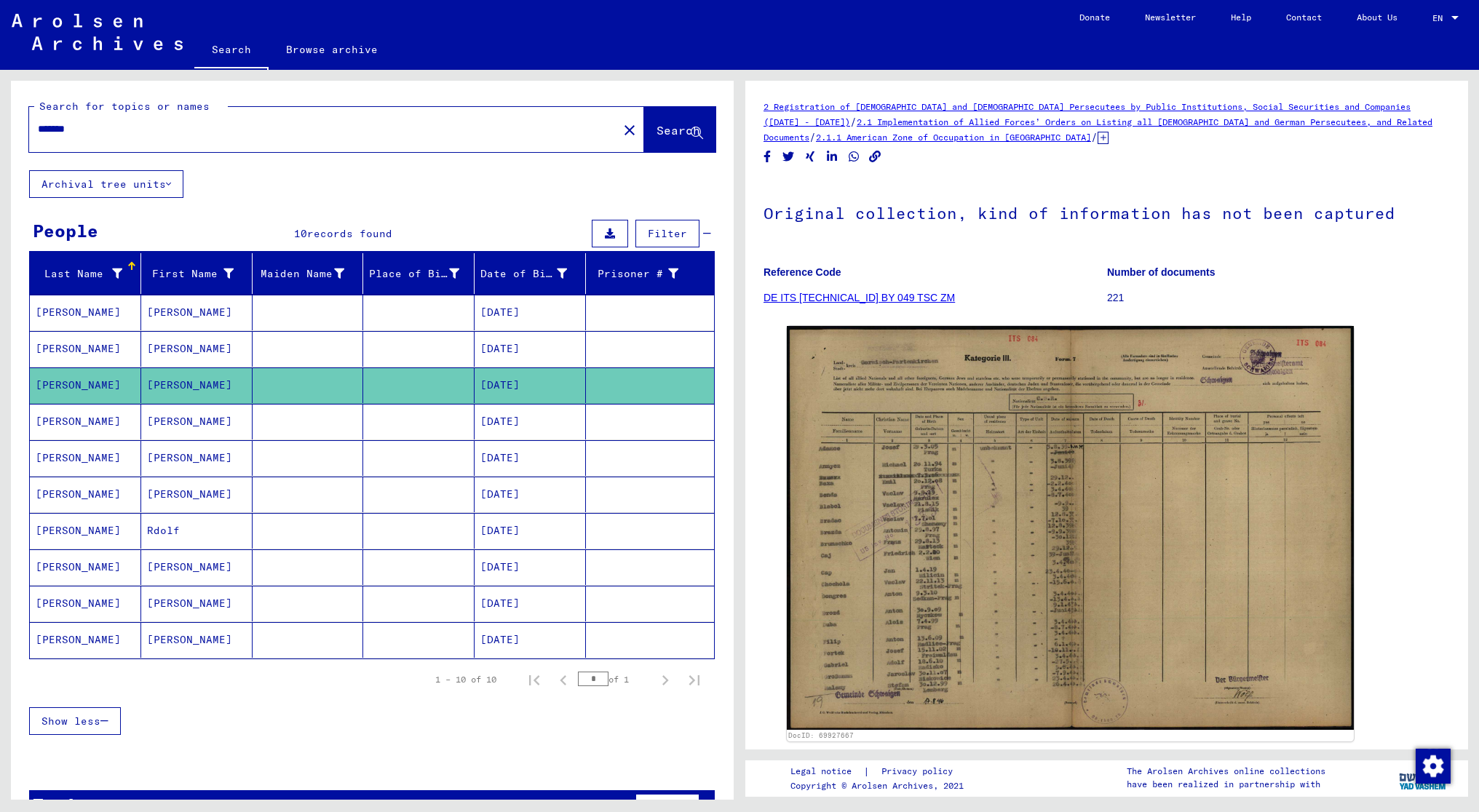
click at [47, 415] on mat-cell "[PERSON_NAME]" at bounding box center [86, 421] width 111 height 35
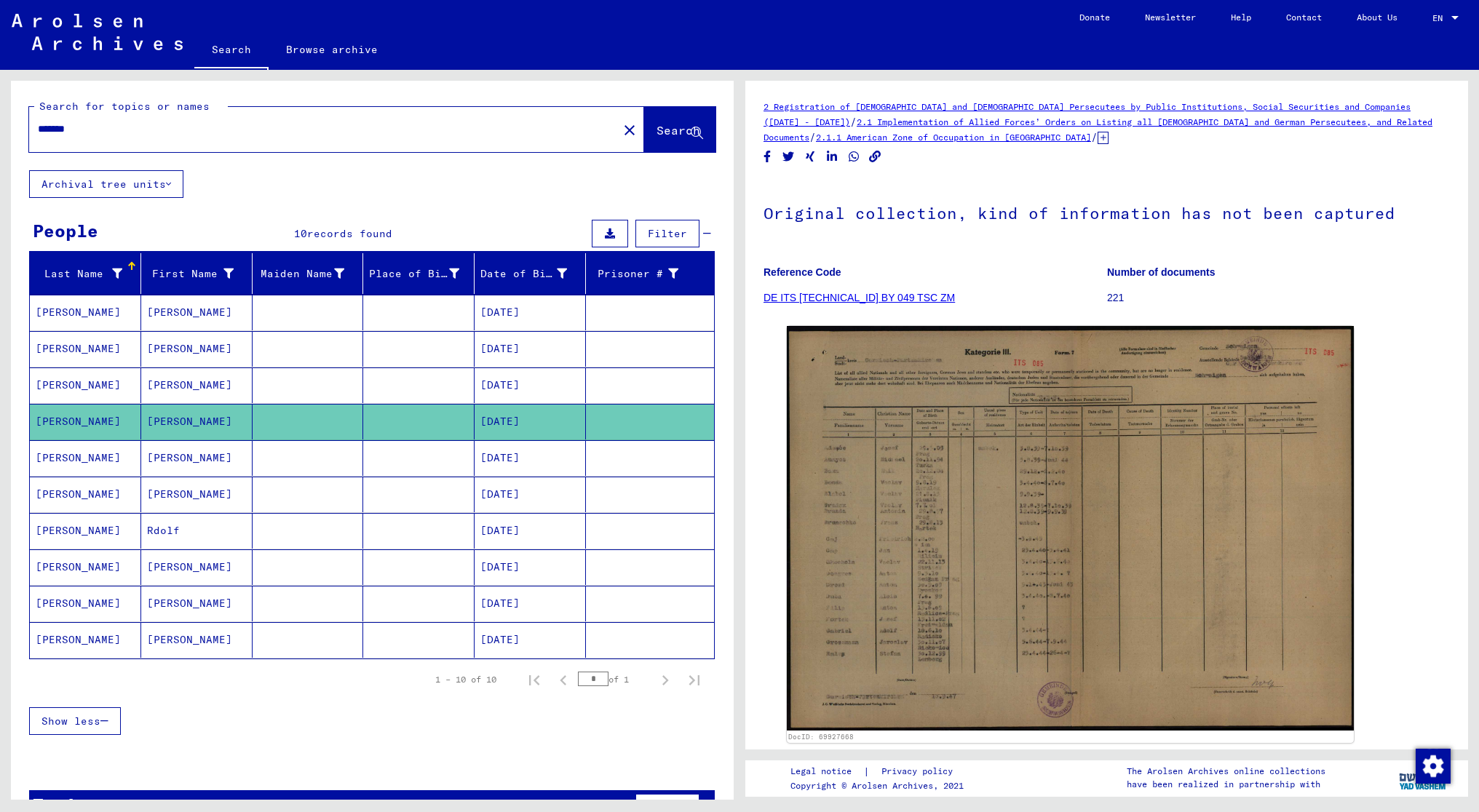
click at [68, 457] on mat-cell "[PERSON_NAME]" at bounding box center [86, 457] width 111 height 35
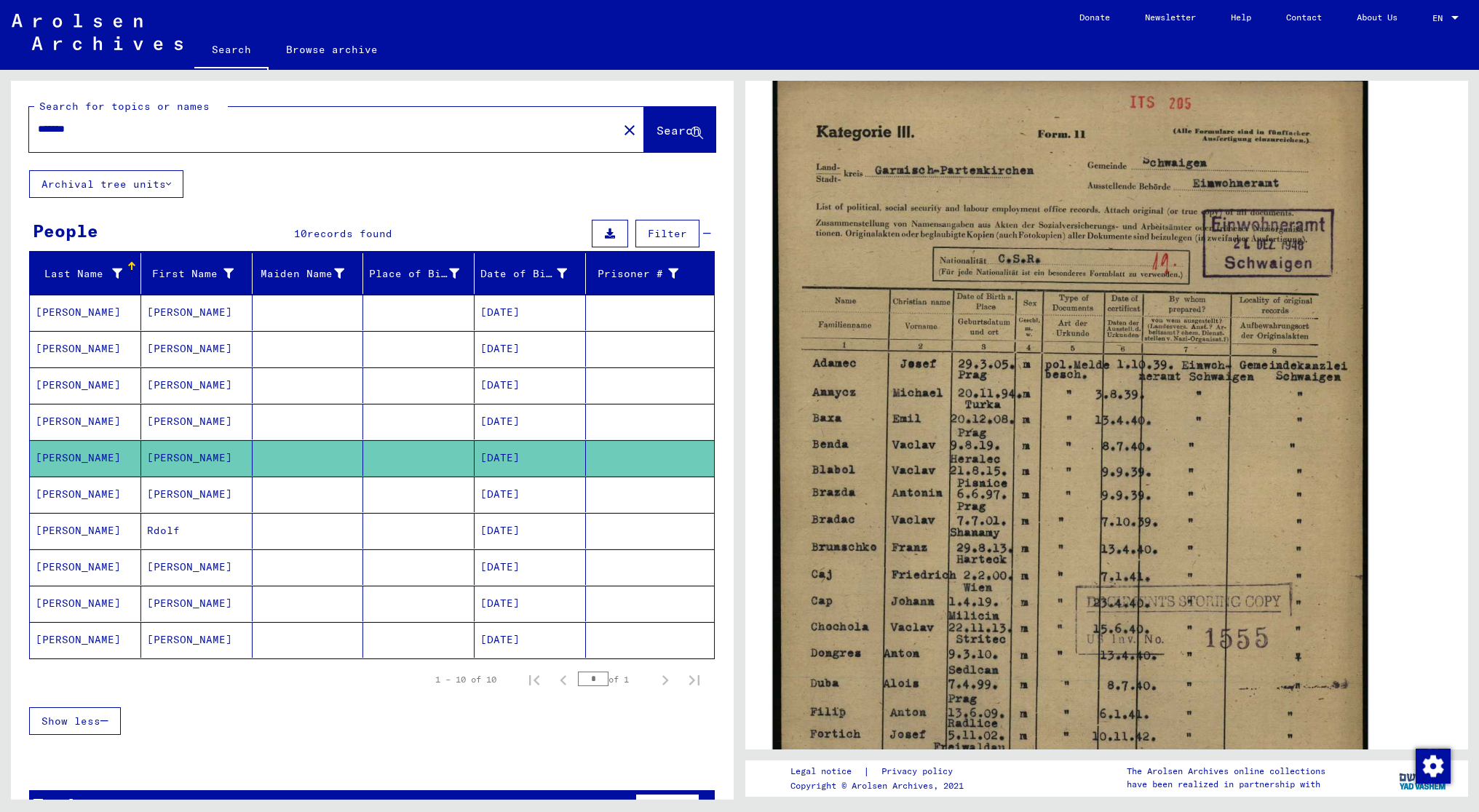
scroll to position [291, 0]
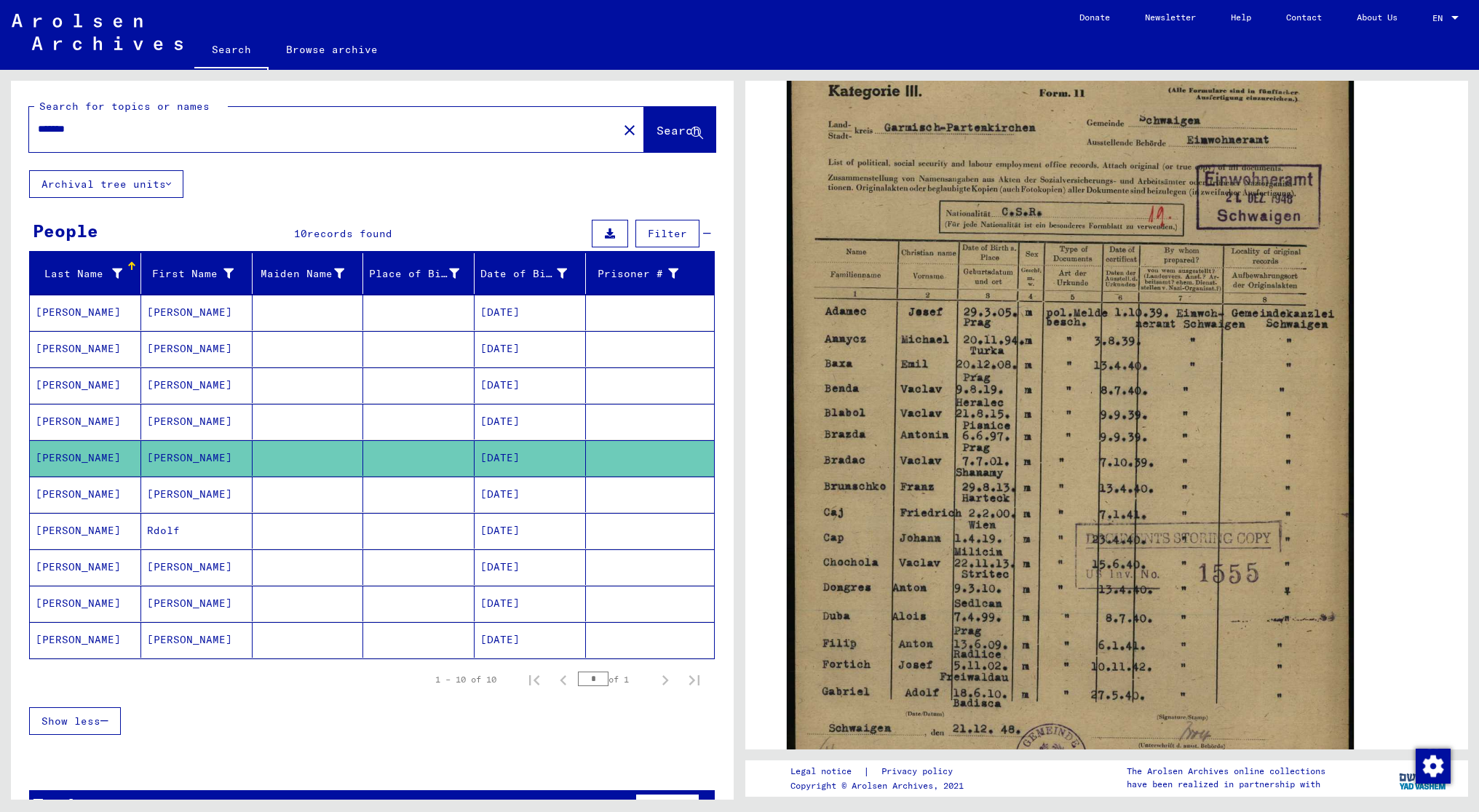
click at [108, 489] on mat-cell "[PERSON_NAME]" at bounding box center [86, 494] width 111 height 35
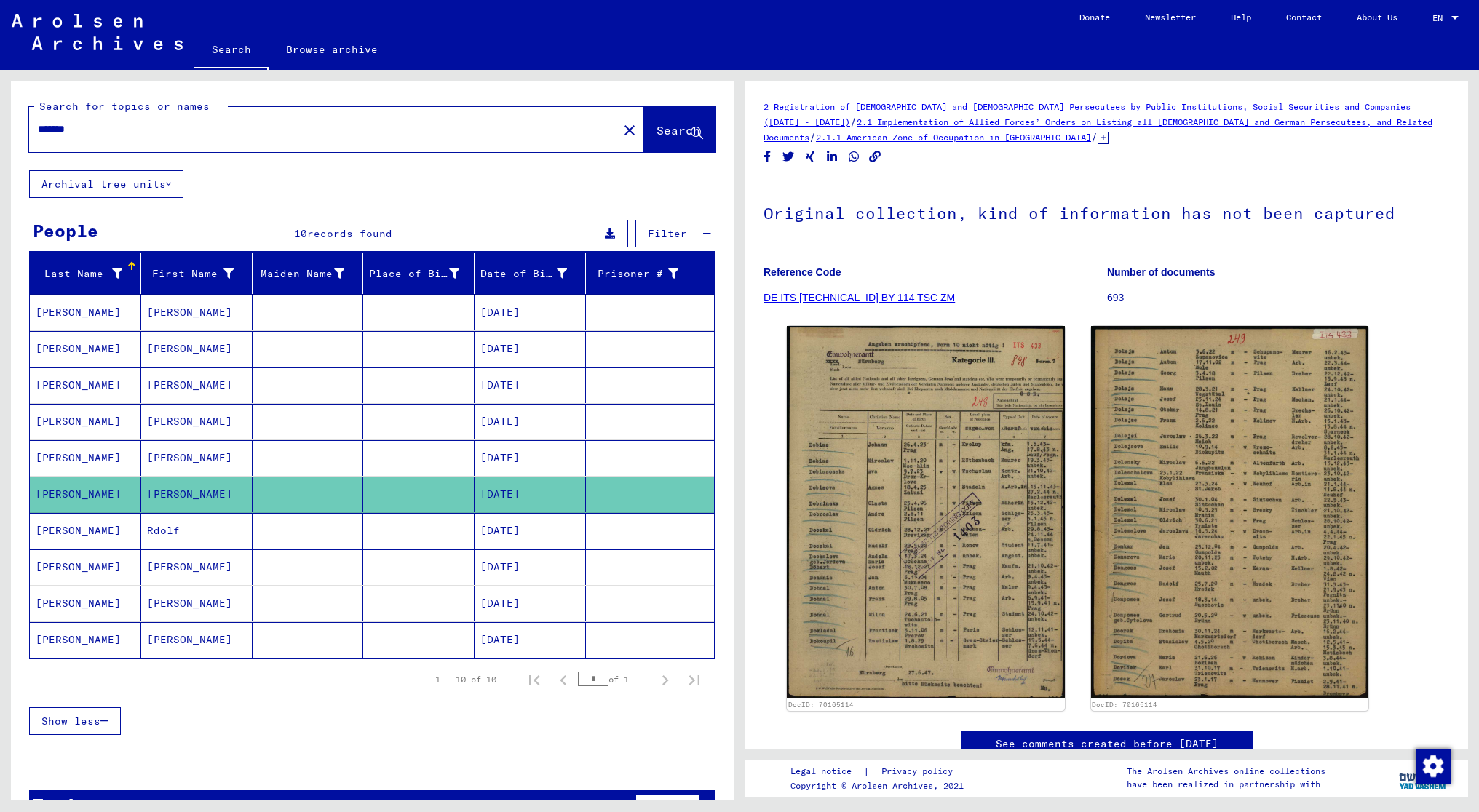
click at [71, 527] on mat-cell "[PERSON_NAME]" at bounding box center [86, 530] width 111 height 35
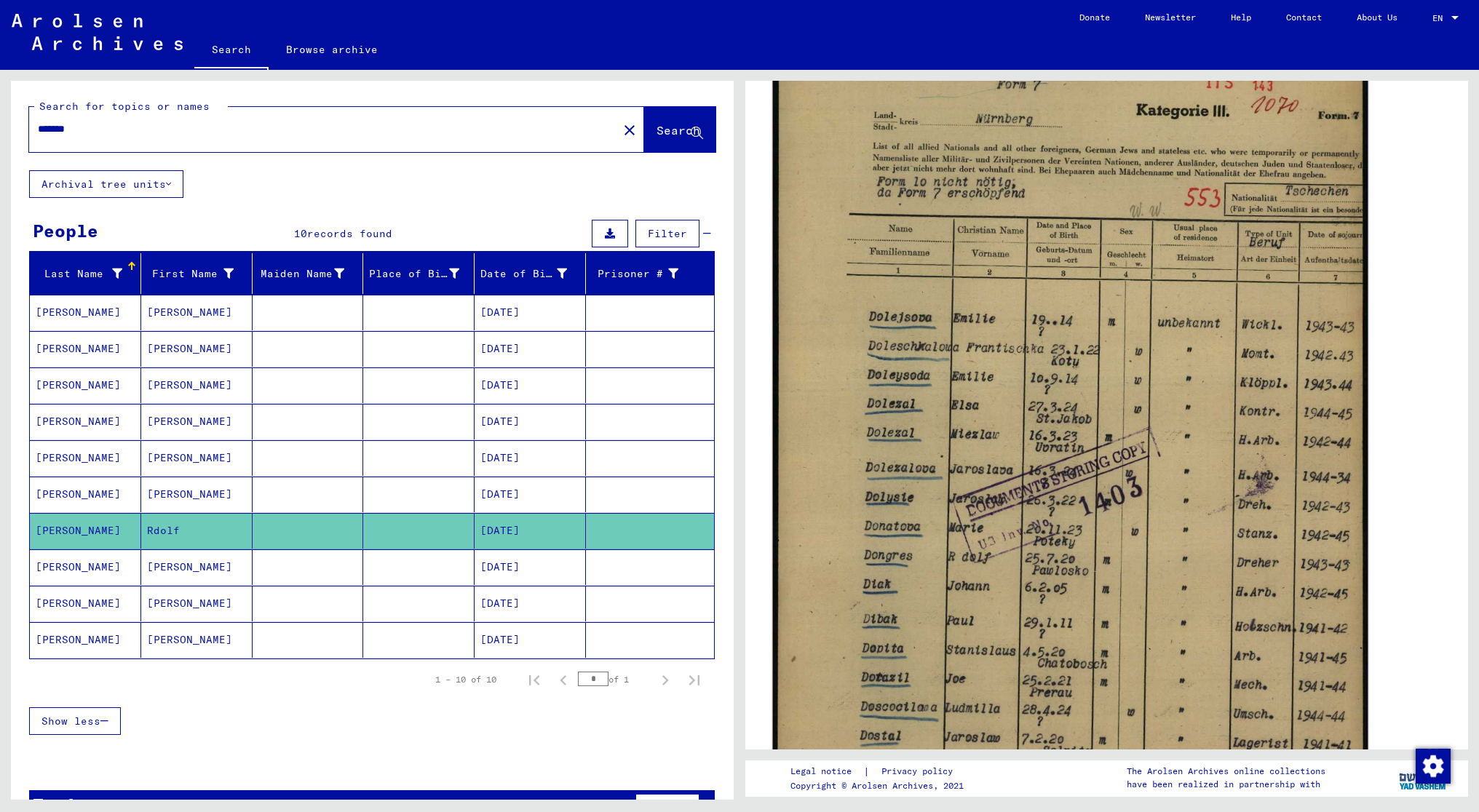
scroll to position [291, 0]
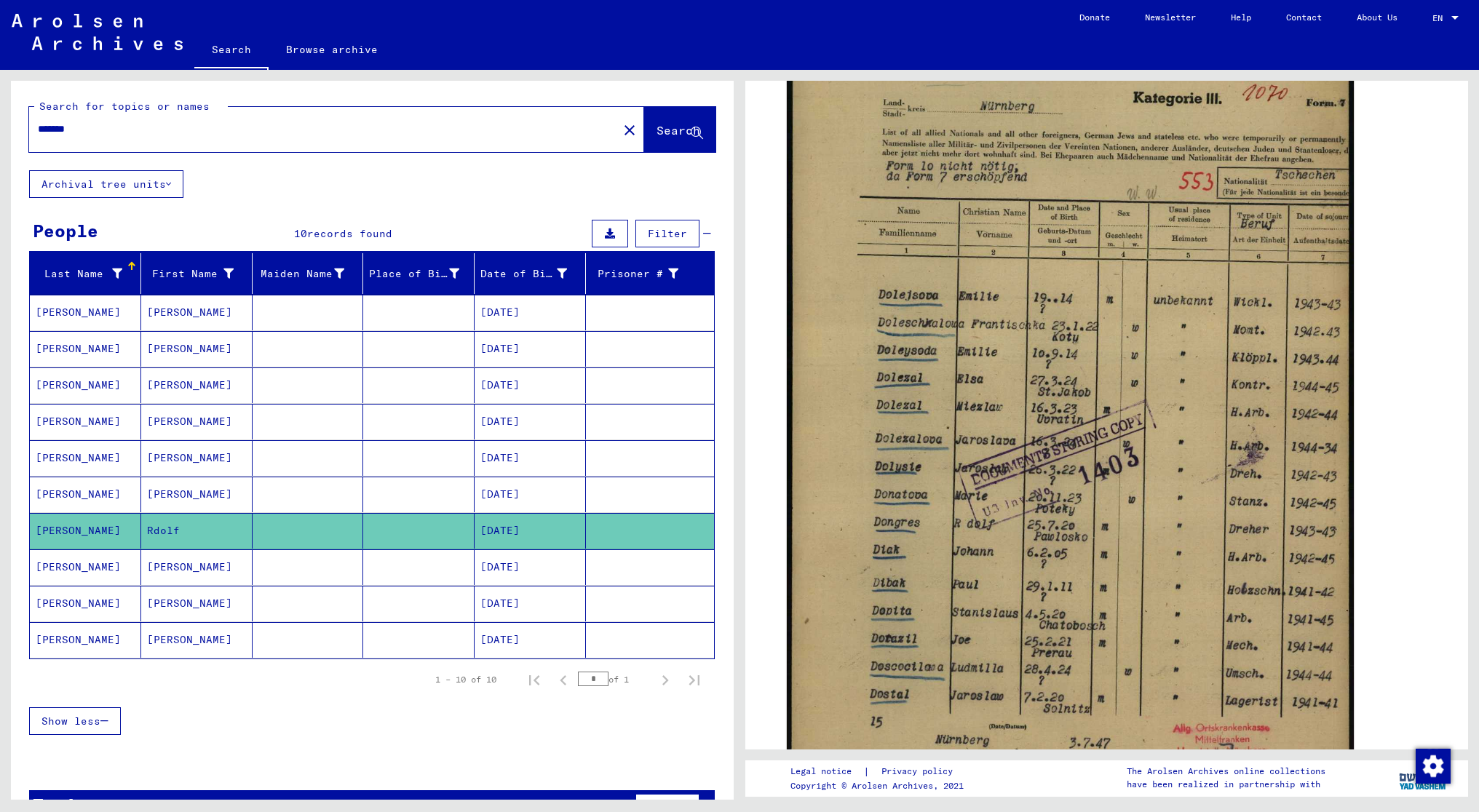
click at [114, 558] on mat-cell "[PERSON_NAME]" at bounding box center [86, 566] width 111 height 35
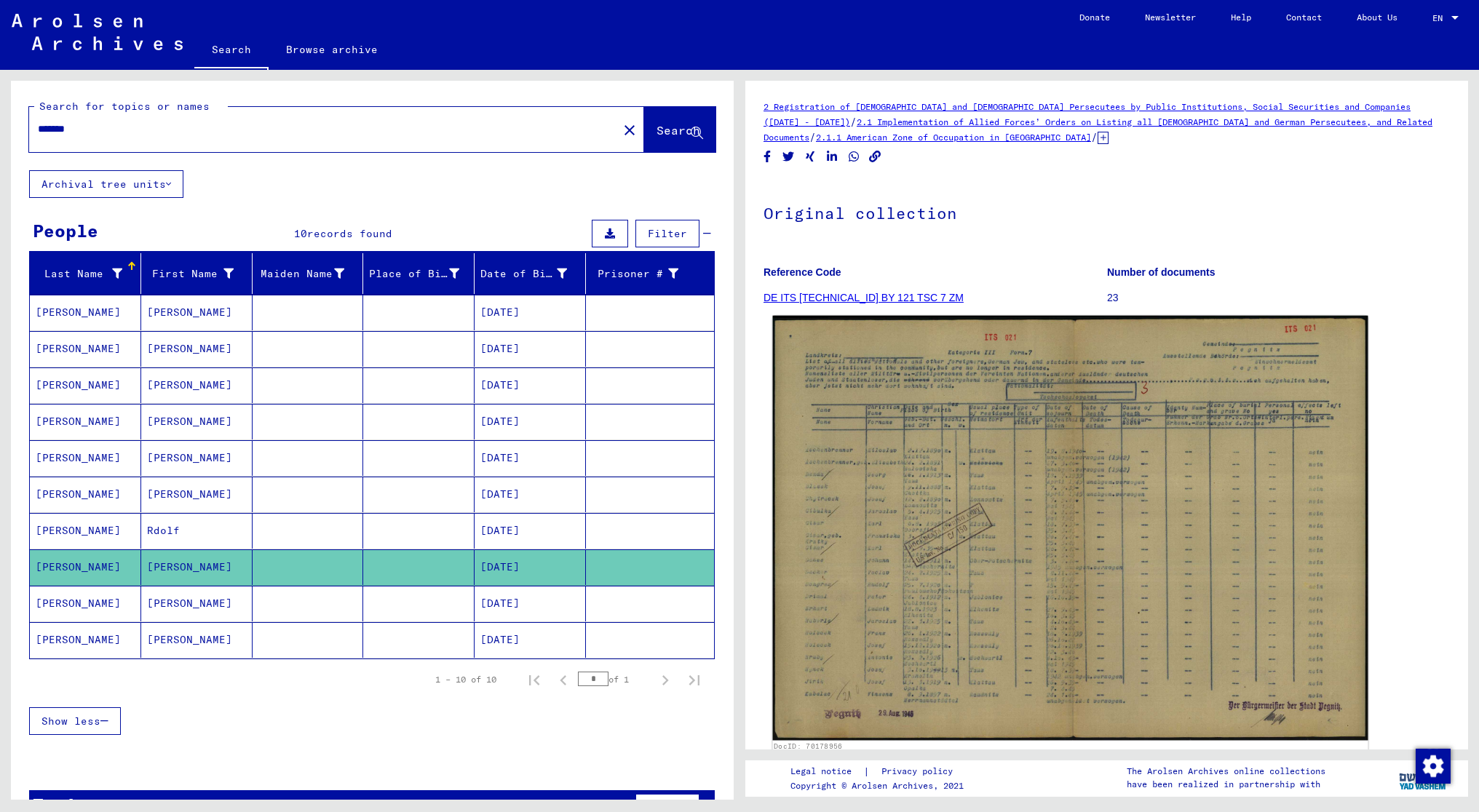
click at [1013, 408] on img at bounding box center [1070, 528] width 595 height 425
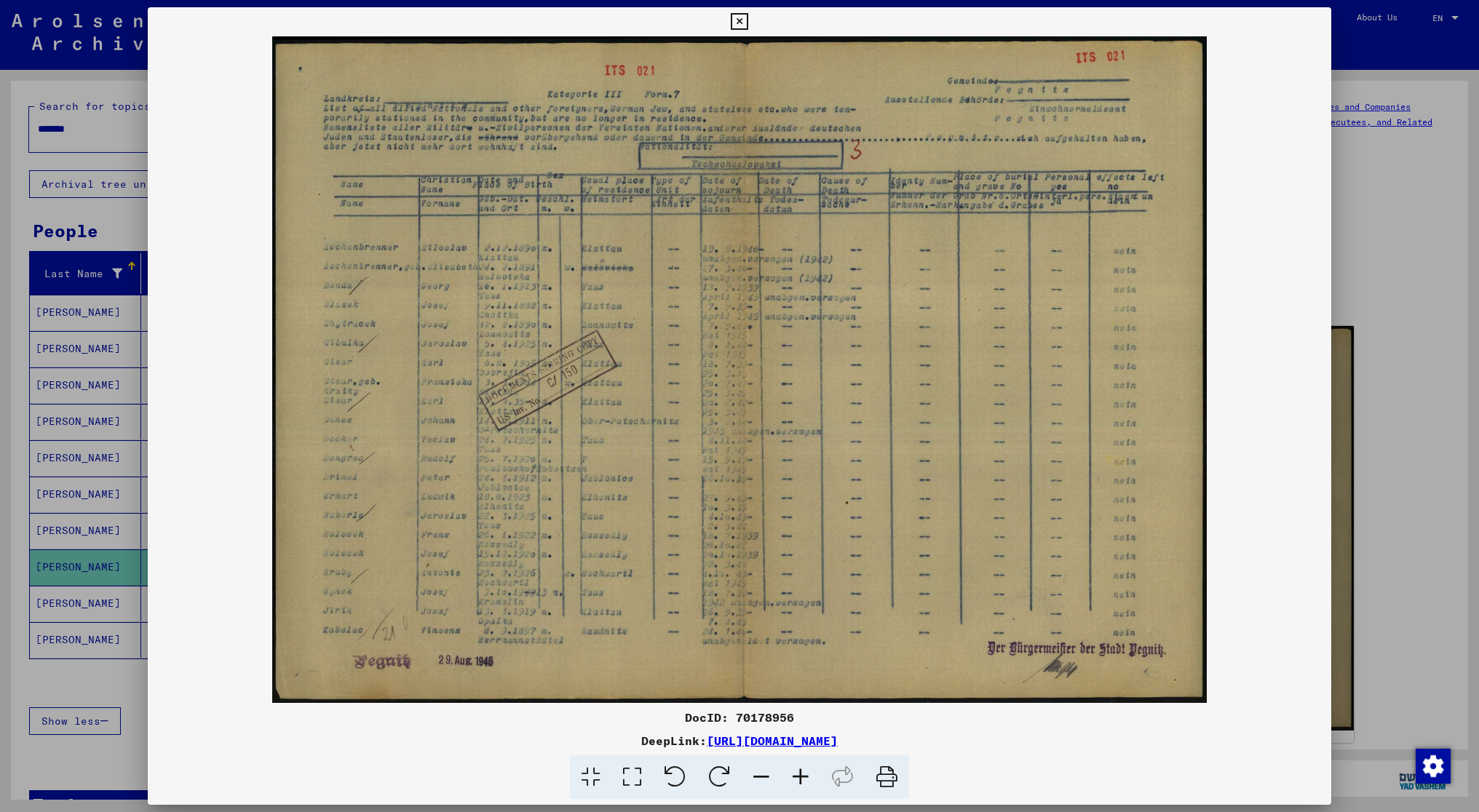
click at [799, 771] on icon at bounding box center [800, 777] width 39 height 44
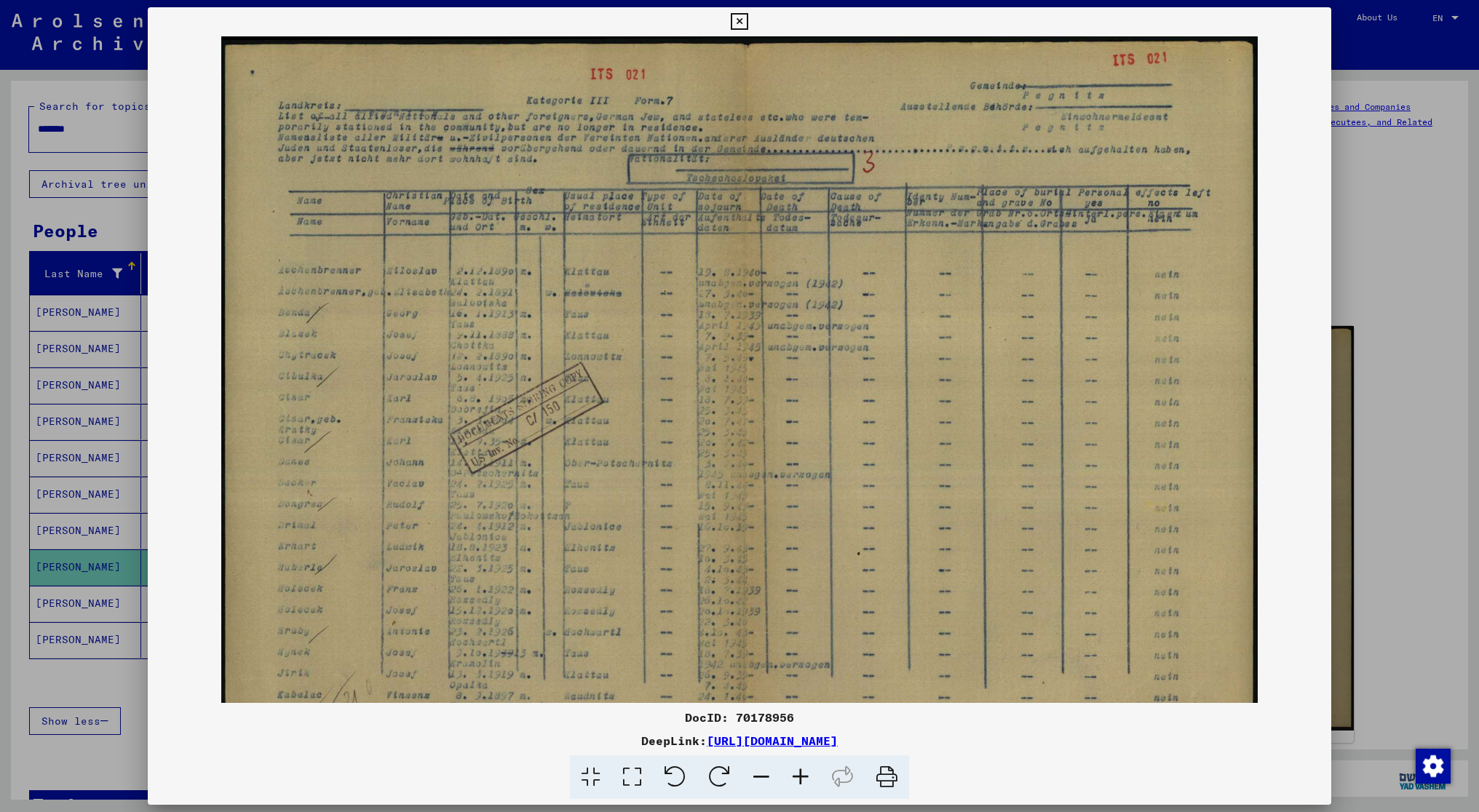
click at [799, 771] on icon at bounding box center [800, 777] width 39 height 44
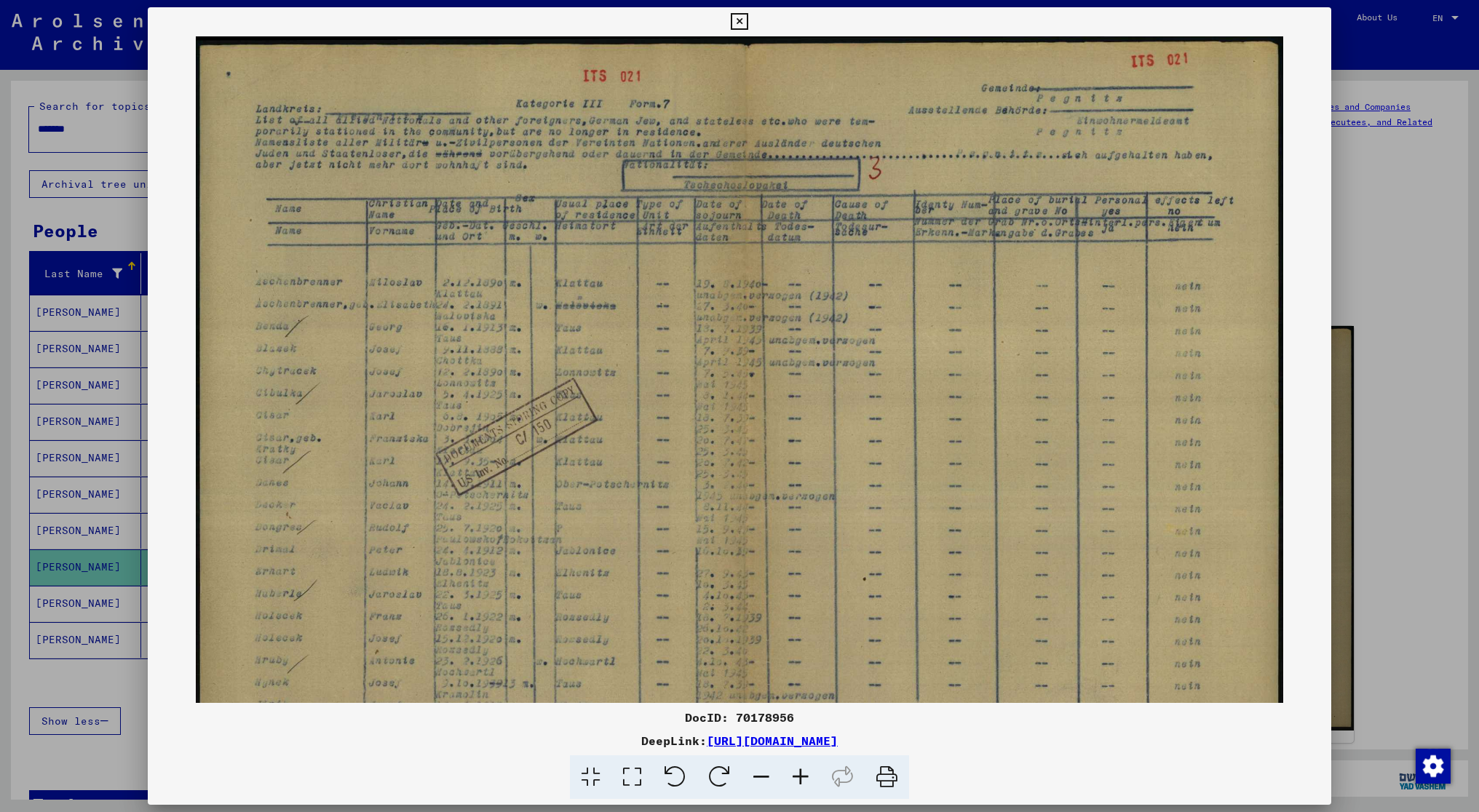
click at [799, 771] on icon at bounding box center [800, 777] width 39 height 44
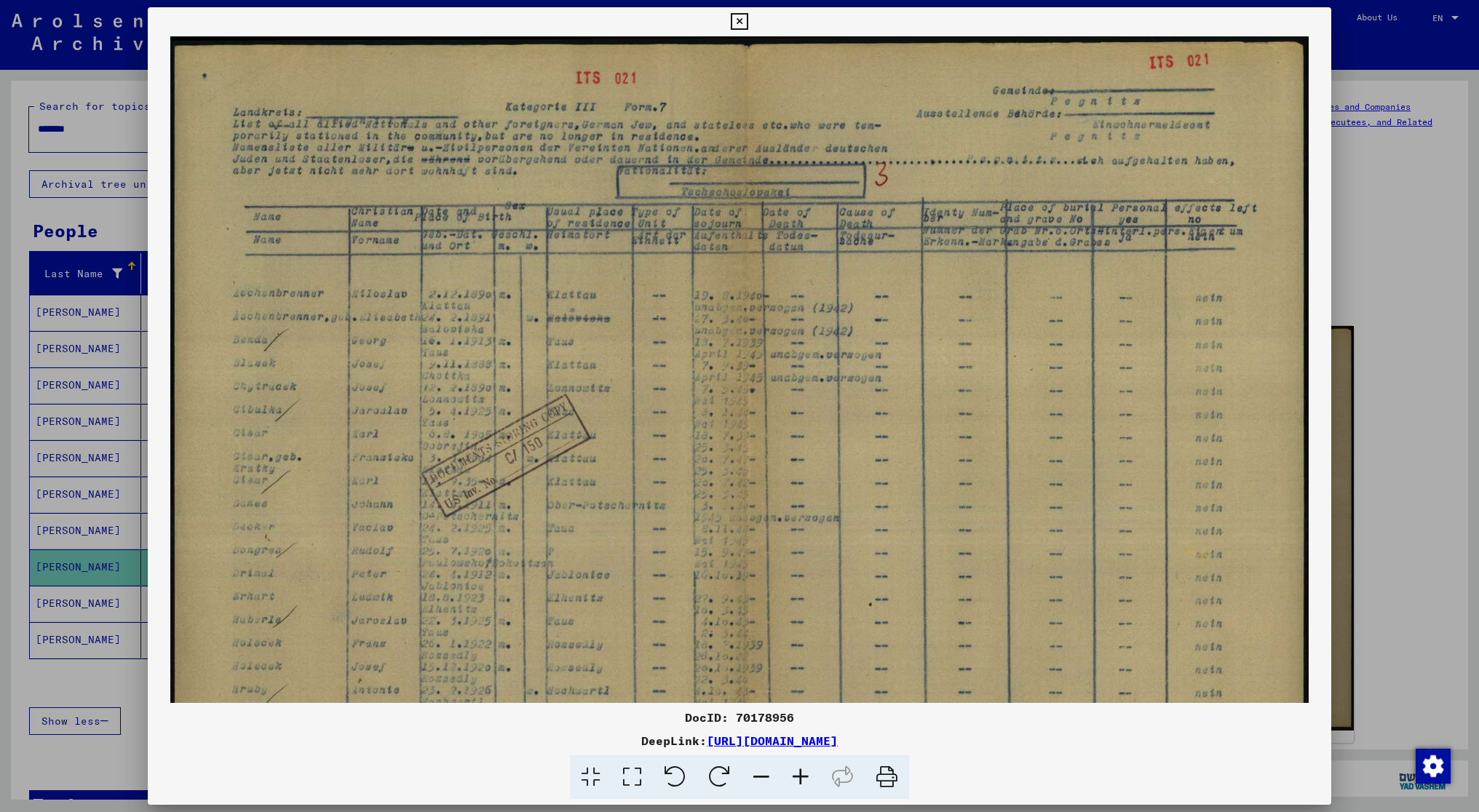
click at [799, 771] on icon at bounding box center [800, 777] width 39 height 44
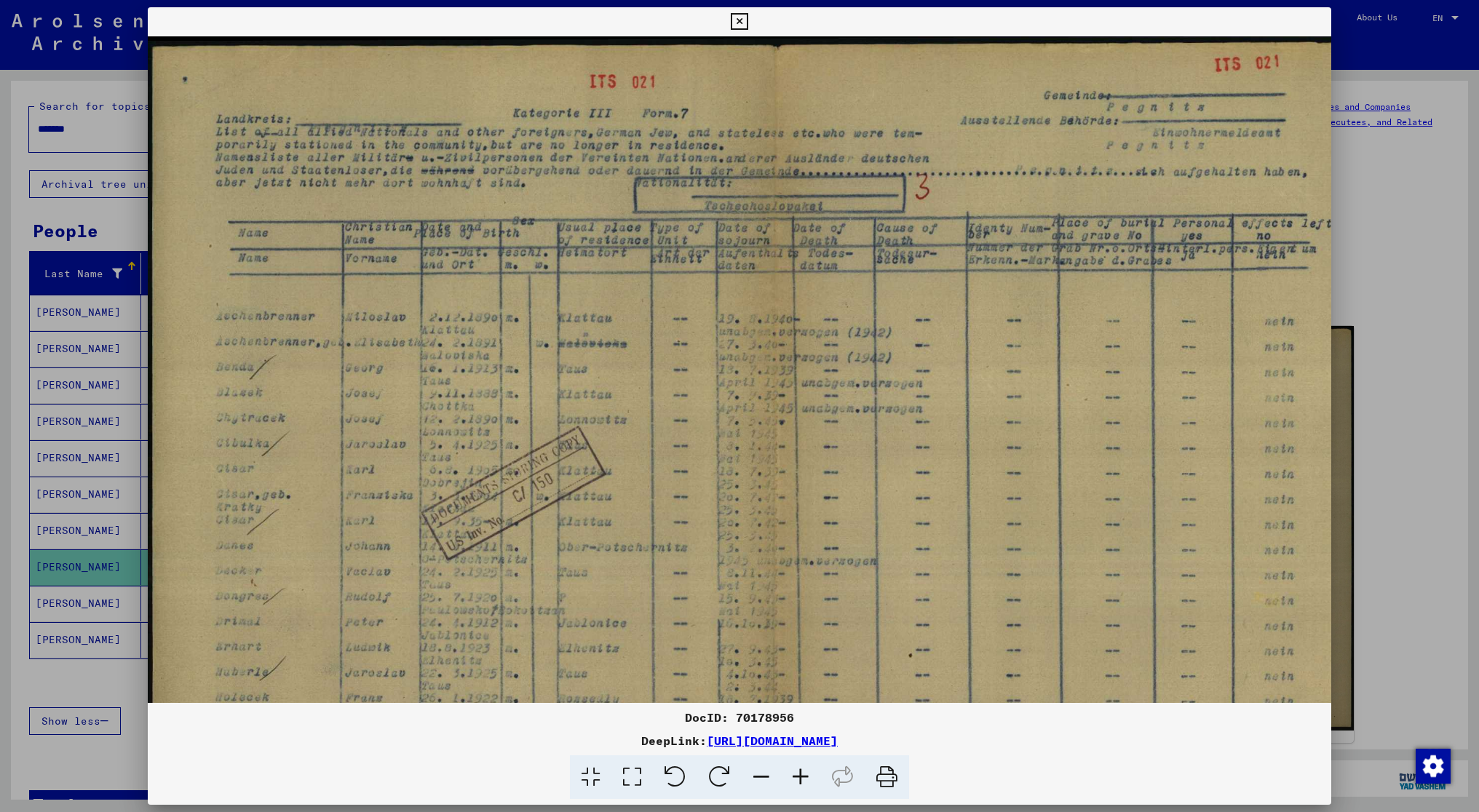
click at [799, 771] on icon at bounding box center [800, 777] width 39 height 44
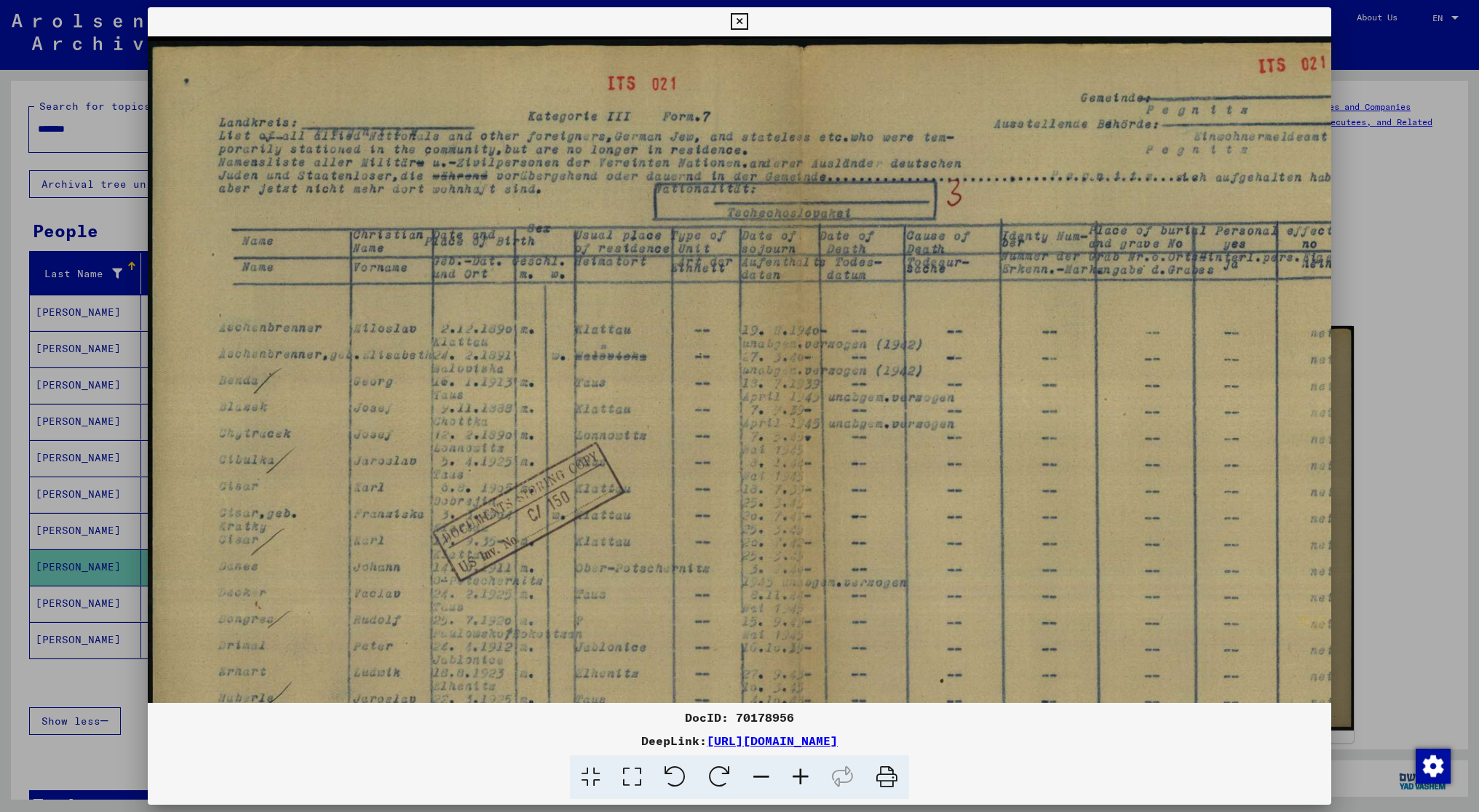
click at [799, 771] on icon at bounding box center [800, 777] width 39 height 44
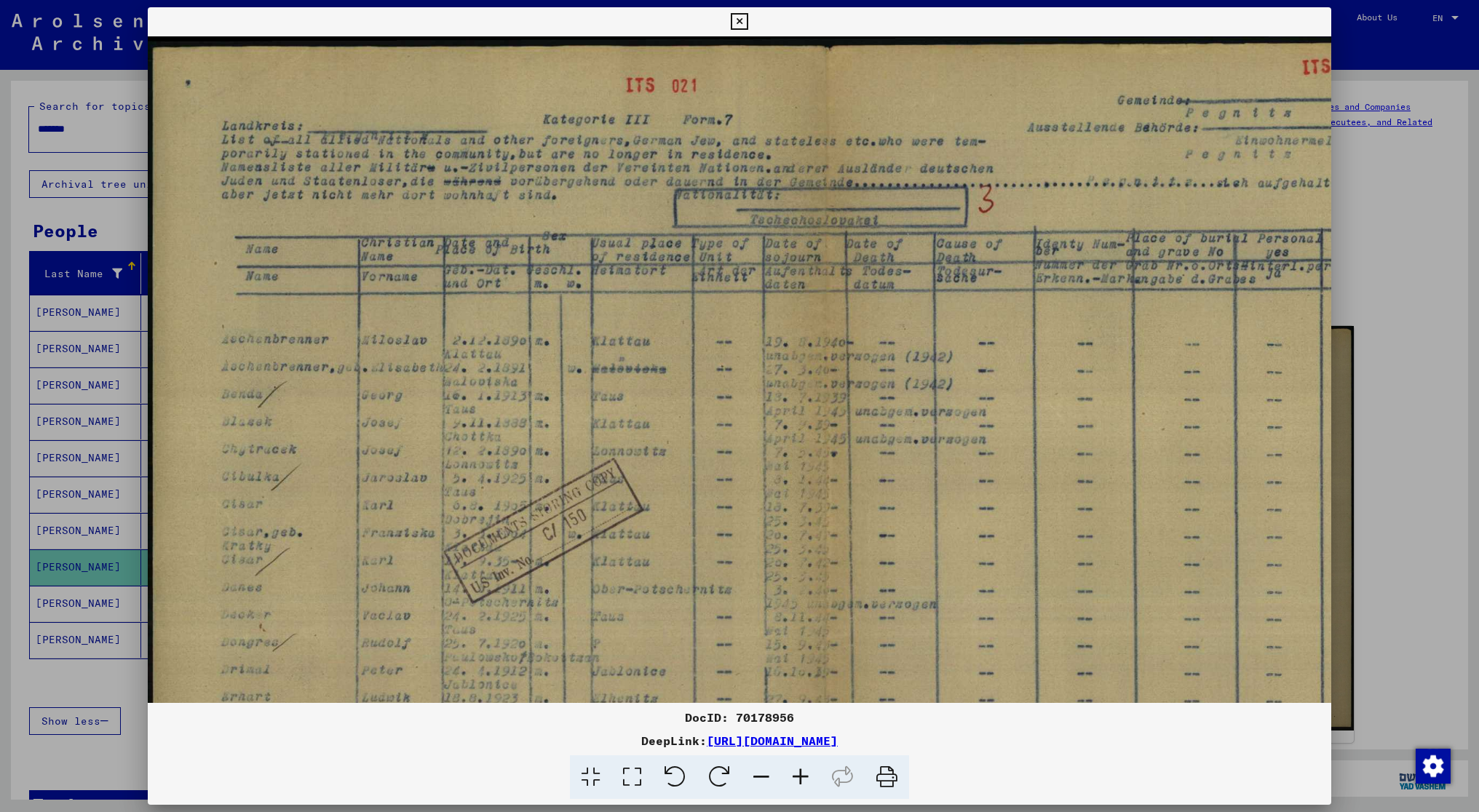
click at [1393, 426] on div at bounding box center [740, 406] width 1479 height 812
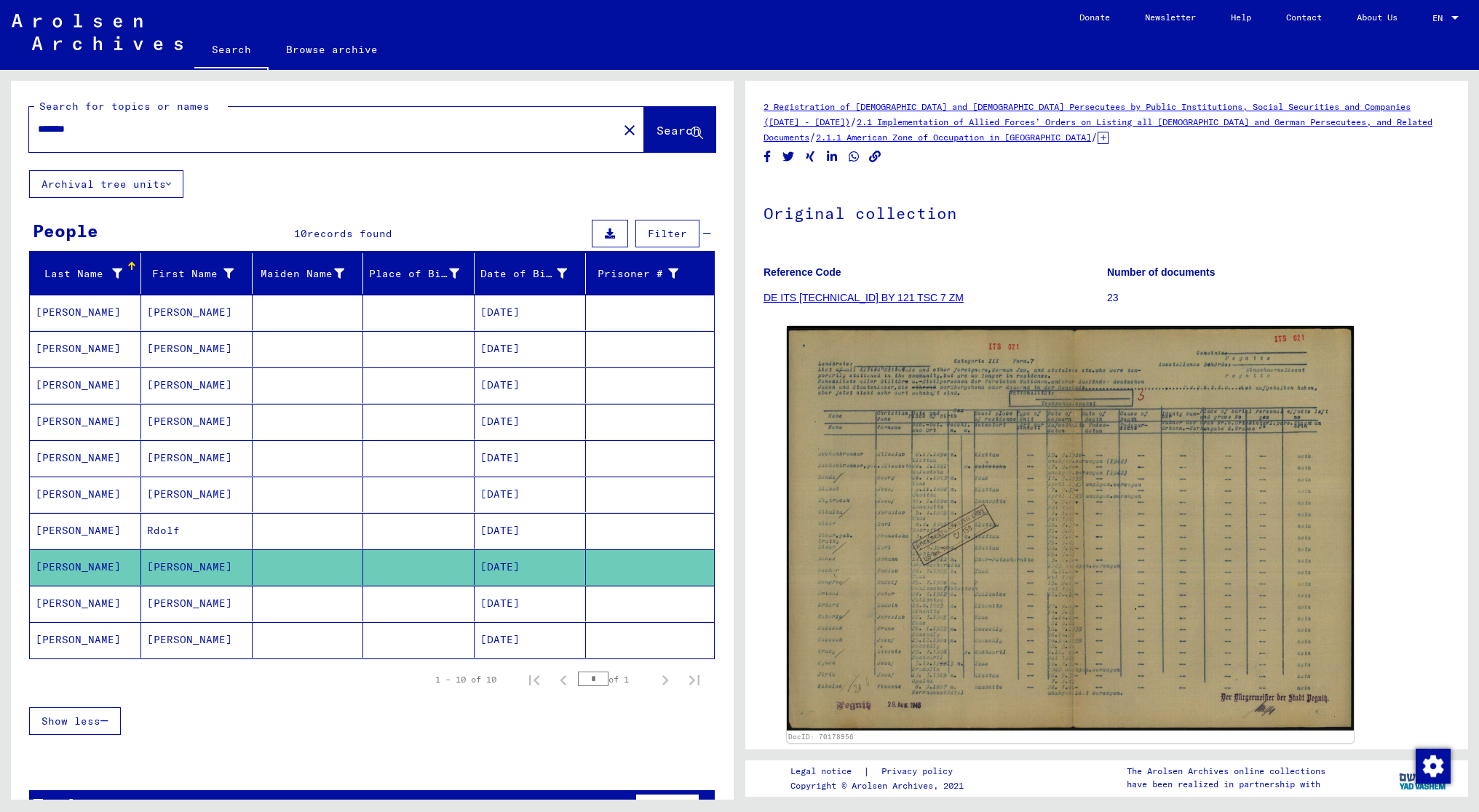
drag, startPoint x: 110, startPoint y: 127, endPoint x: 26, endPoint y: 126, distance: 84.0
click at [26, 126] on div "Search for topics or names ******* close Search" at bounding box center [373, 125] width 723 height 89
click at [657, 126] on span "Search" at bounding box center [679, 130] width 44 height 14
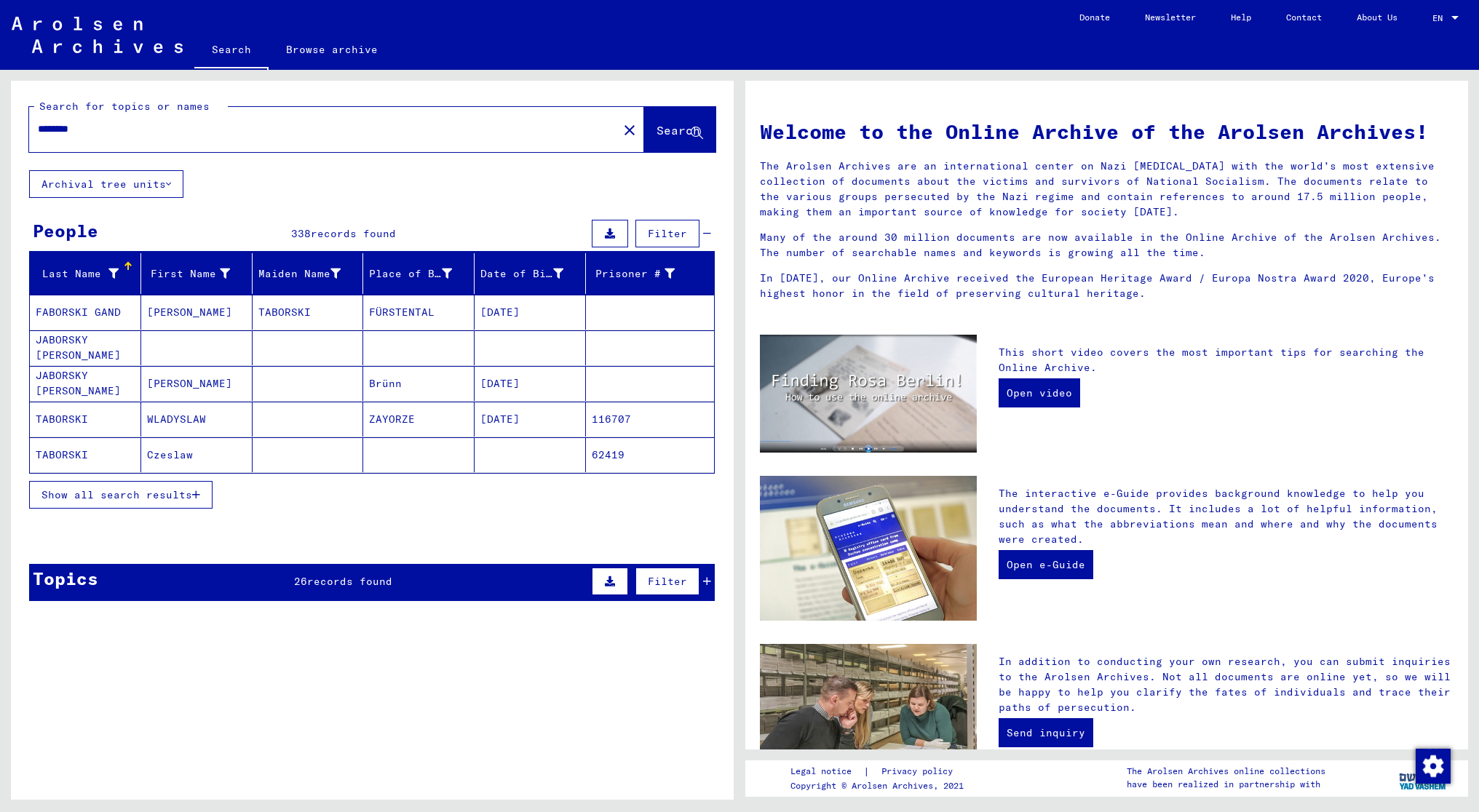
click at [48, 129] on input "********" at bounding box center [319, 129] width 563 height 15
click at [96, 127] on input "********" at bounding box center [319, 129] width 563 height 15
type input "********"
click at [657, 128] on span "Search" at bounding box center [679, 130] width 44 height 14
